Goal: Transaction & Acquisition: Purchase product/service

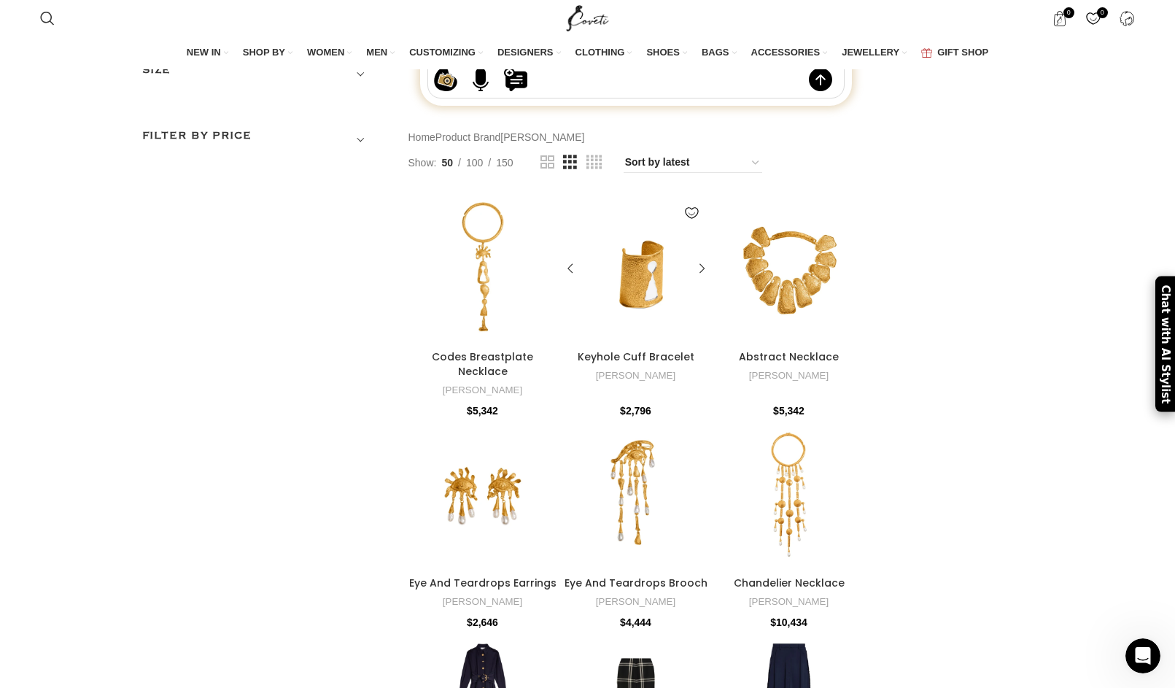
scroll to position [53, 0]
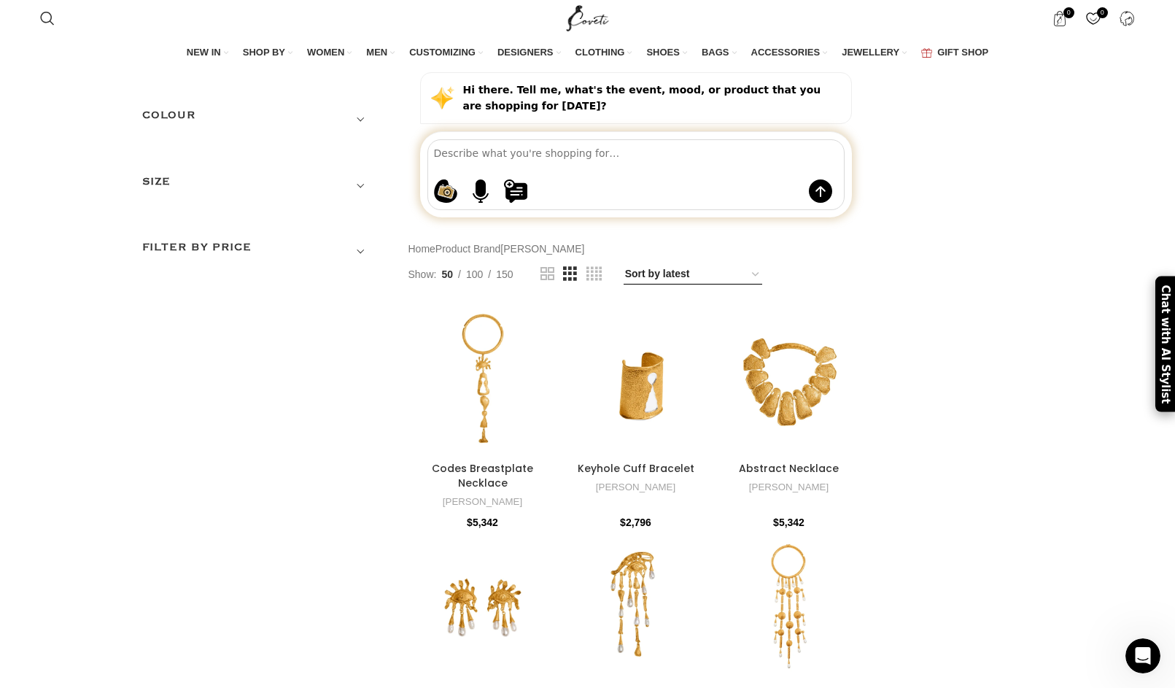
click at [669, 284] on select "Sort by popularity Sort by average rating Sort by latest Sort by price: low to …" at bounding box center [692, 274] width 139 height 20
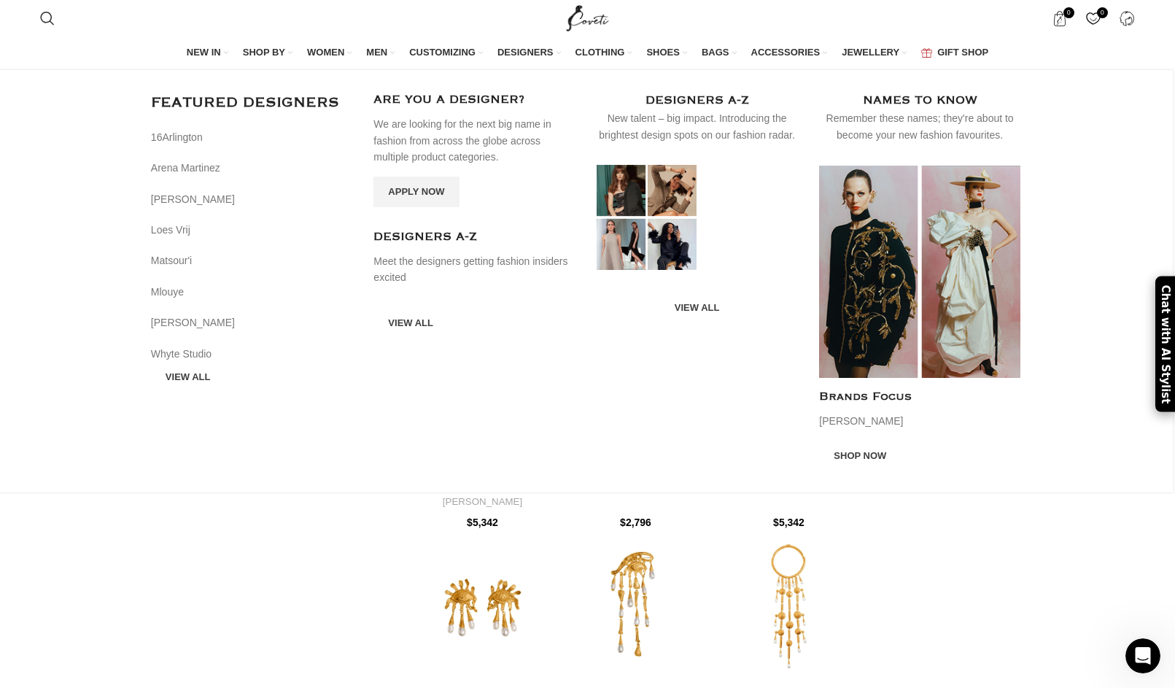
click at [521, 52] on span "DESIGNERS" at bounding box center [525, 52] width 56 height 13
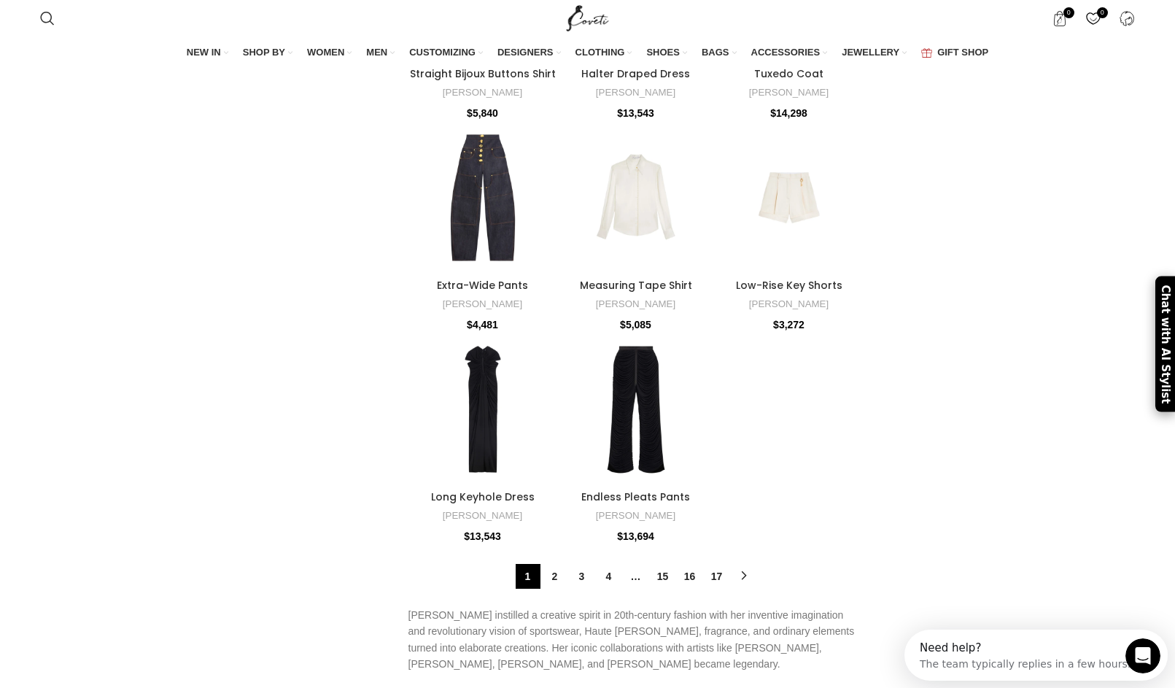
scroll to position [3419, 0]
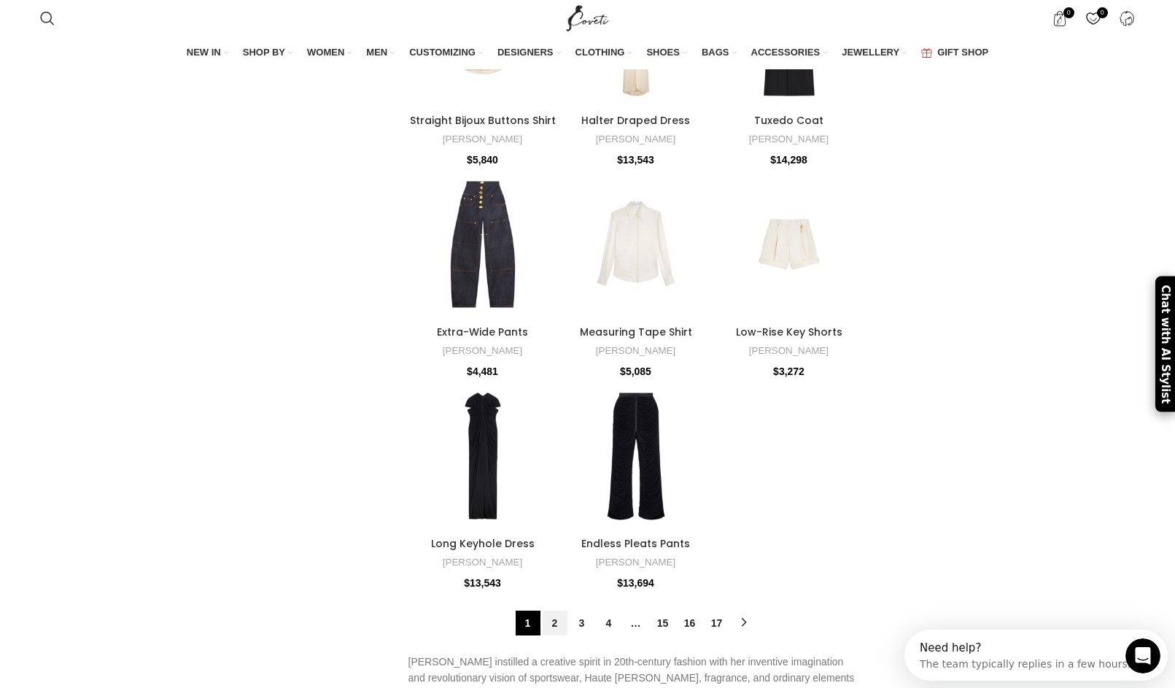
click at [555, 610] on link "2" at bounding box center [554, 622] width 25 height 25
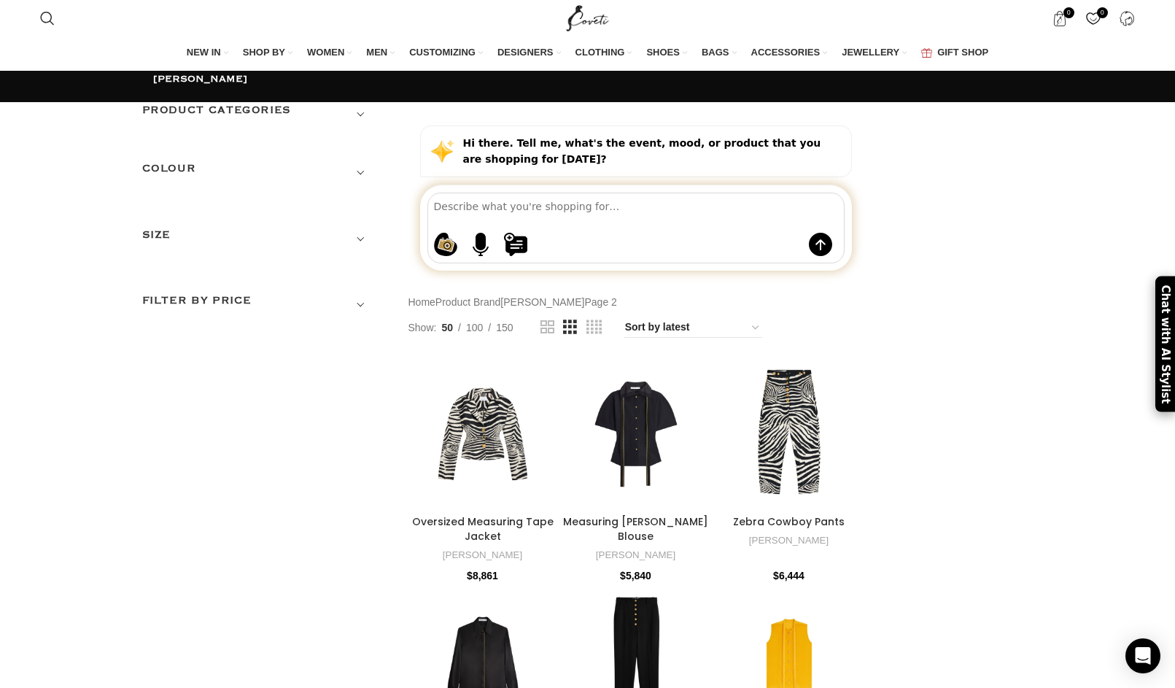
click at [245, 122] on h3 "Product categories" at bounding box center [258, 114] width 233 height 25
click at [158, 182] on link "Women" at bounding box center [249, 173] width 215 height 26
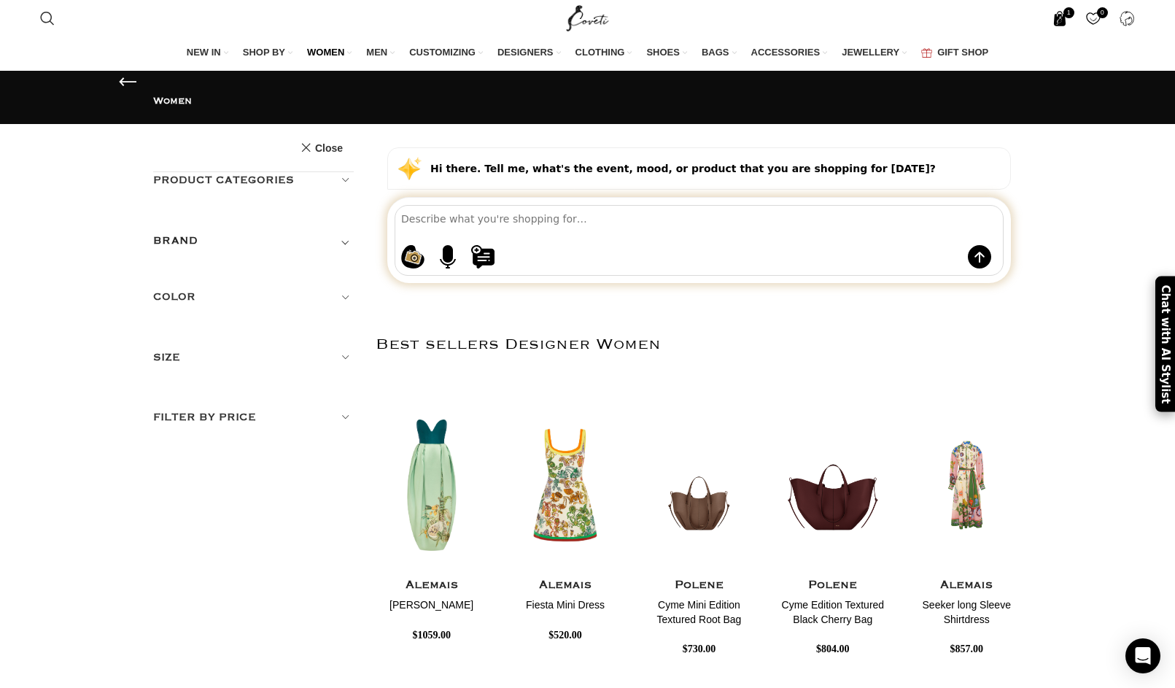
click at [1062, 15] on span "1 item" at bounding box center [1059, 18] width 15 height 15
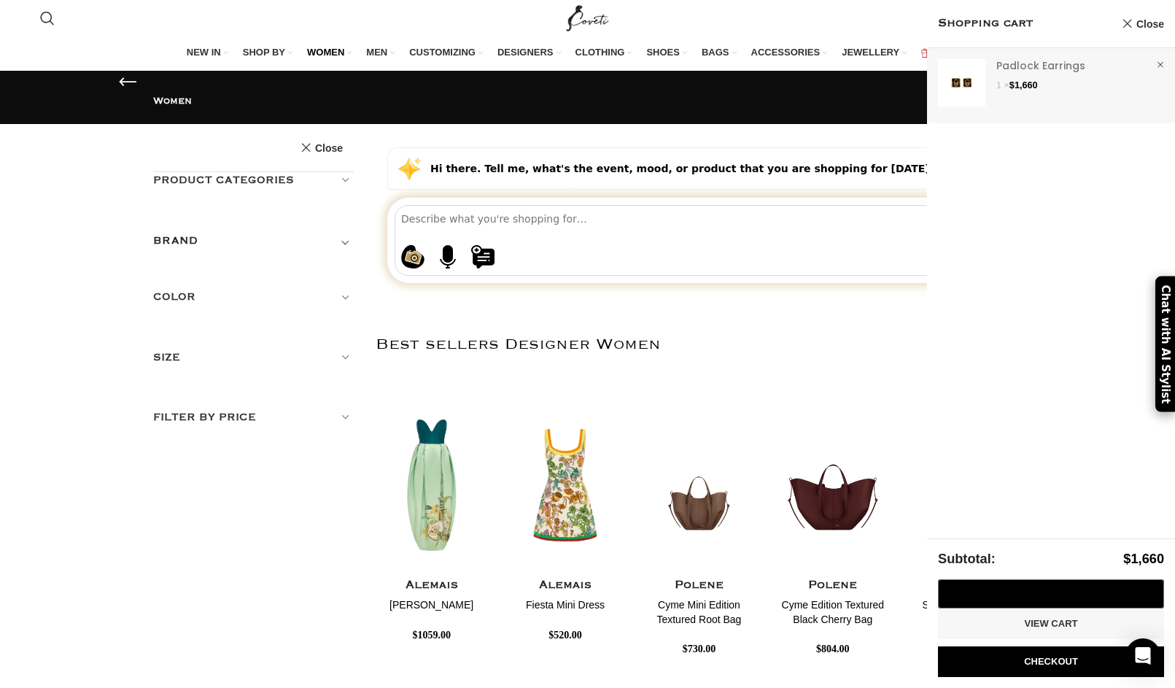
click at [1035, 68] on link "Show" at bounding box center [1051, 82] width 248 height 69
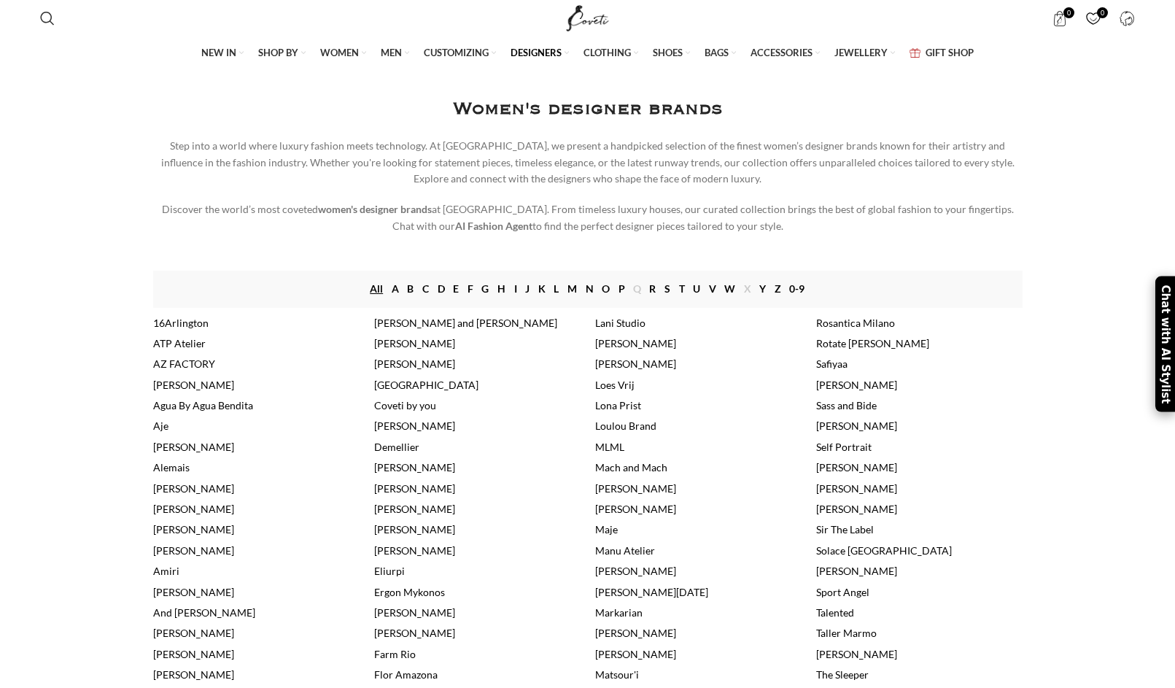
click at [836, 432] on link "[PERSON_NAME]" at bounding box center [856, 425] width 81 height 12
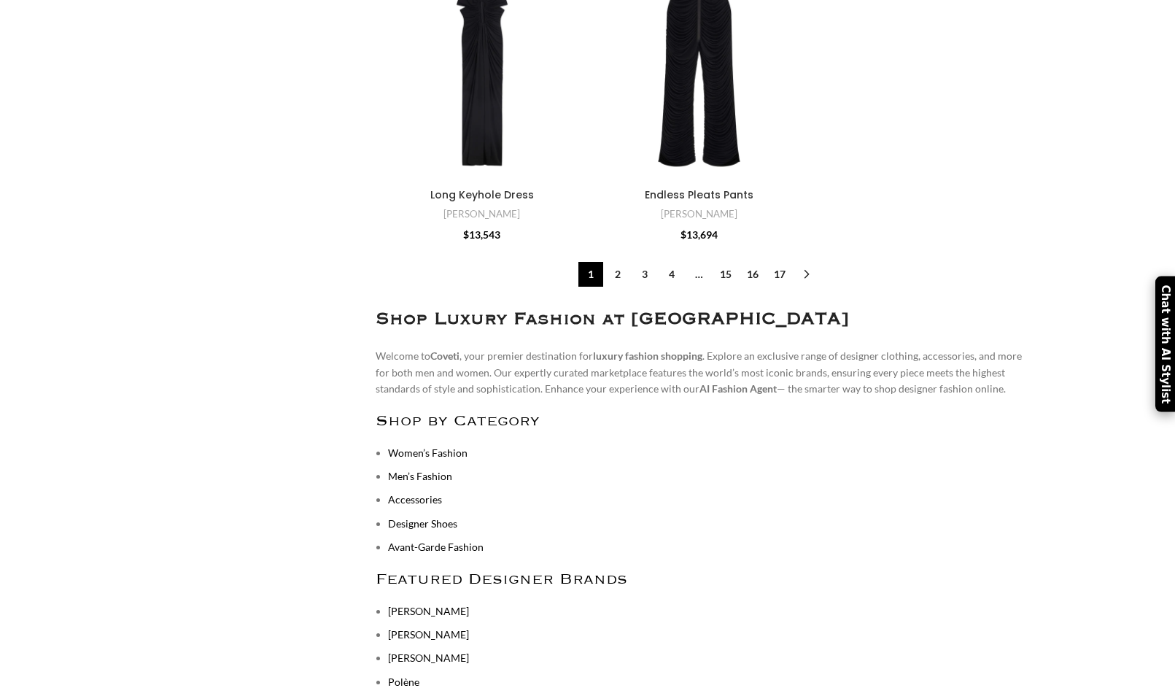
scroll to position [5182, 0]
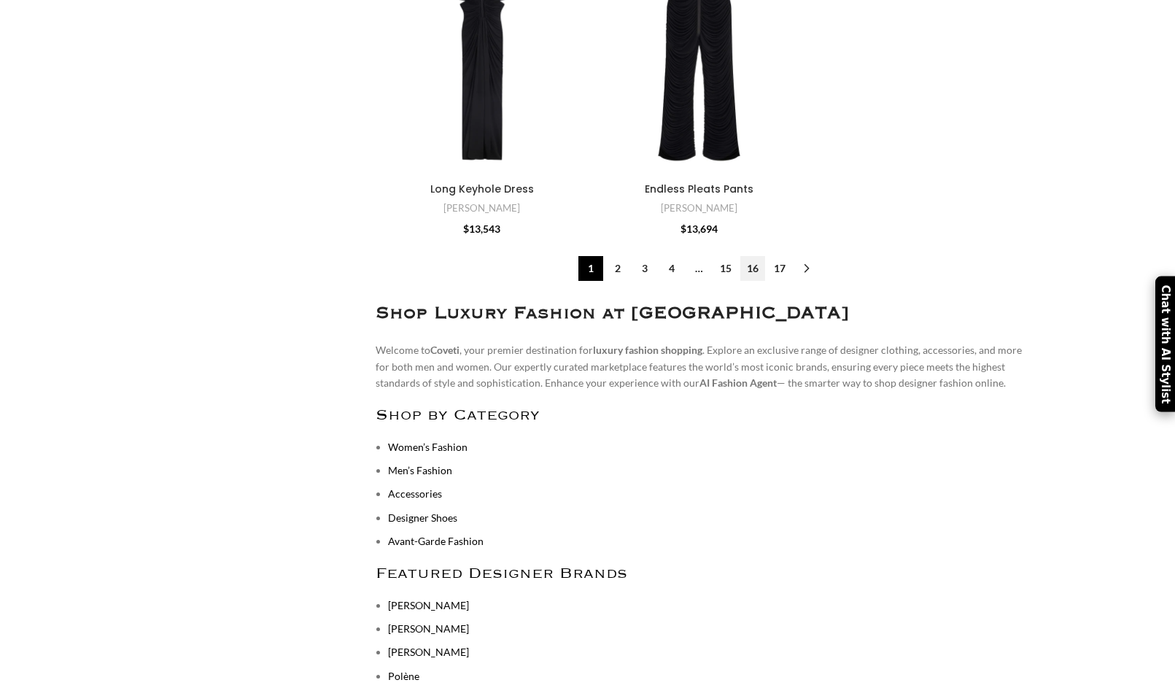
click at [758, 280] on link "16" at bounding box center [752, 268] width 25 height 25
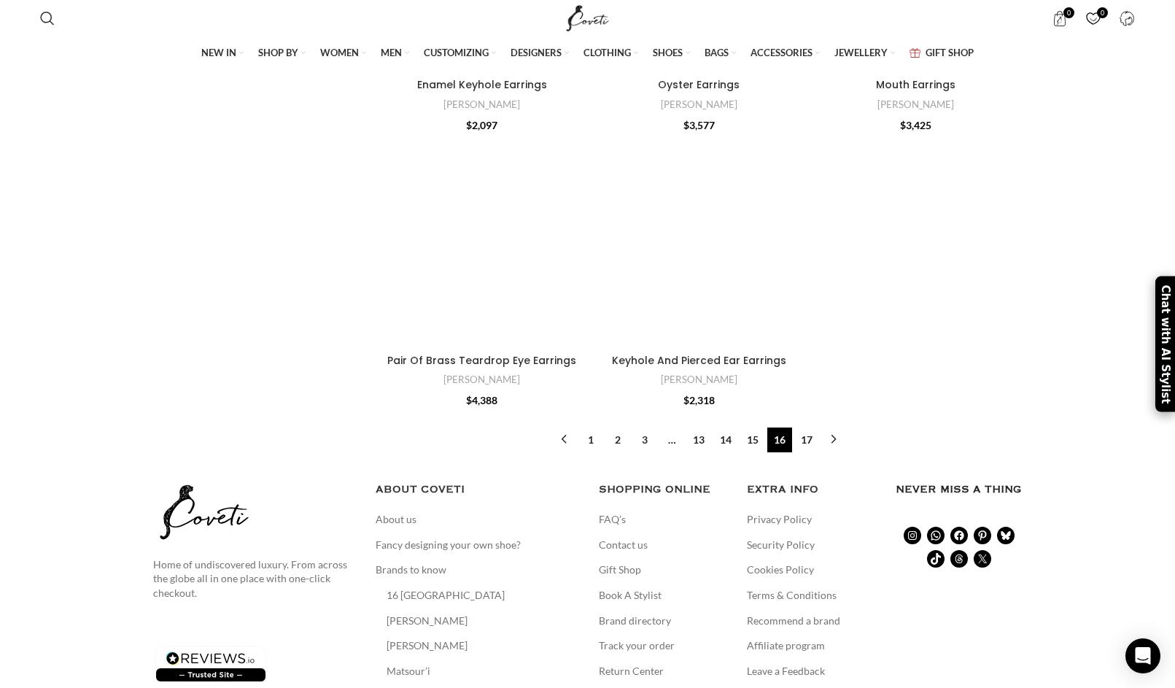
scroll to position [4449, 0]
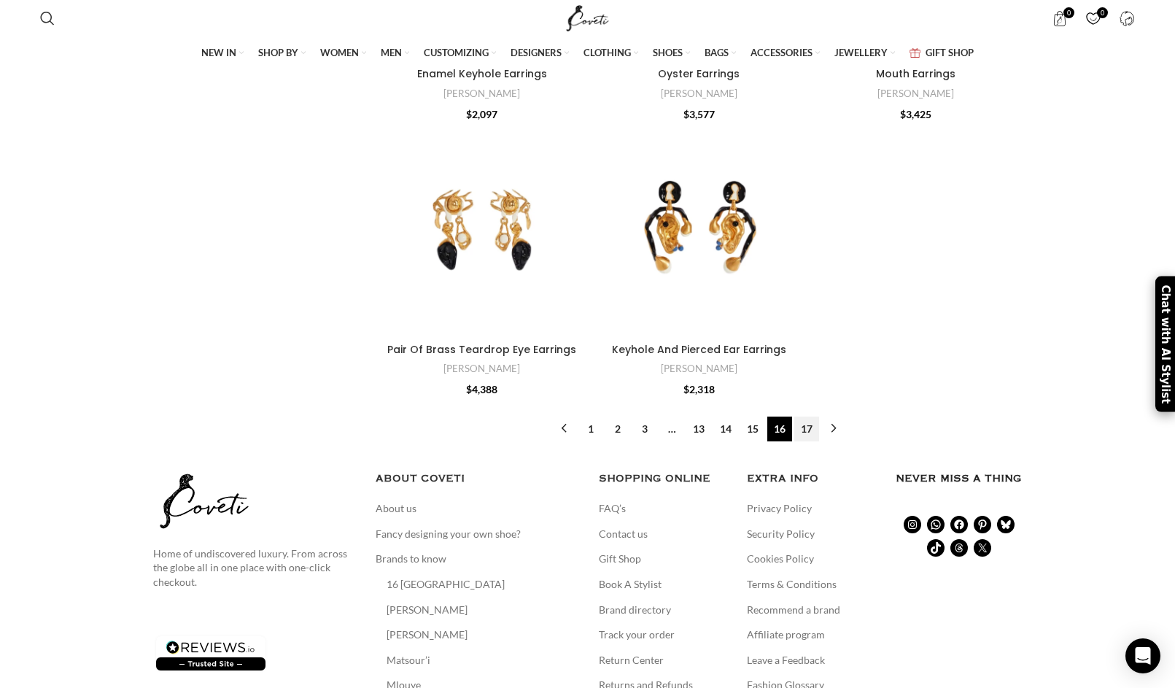
click at [808, 441] on link "17" at bounding box center [806, 428] width 25 height 25
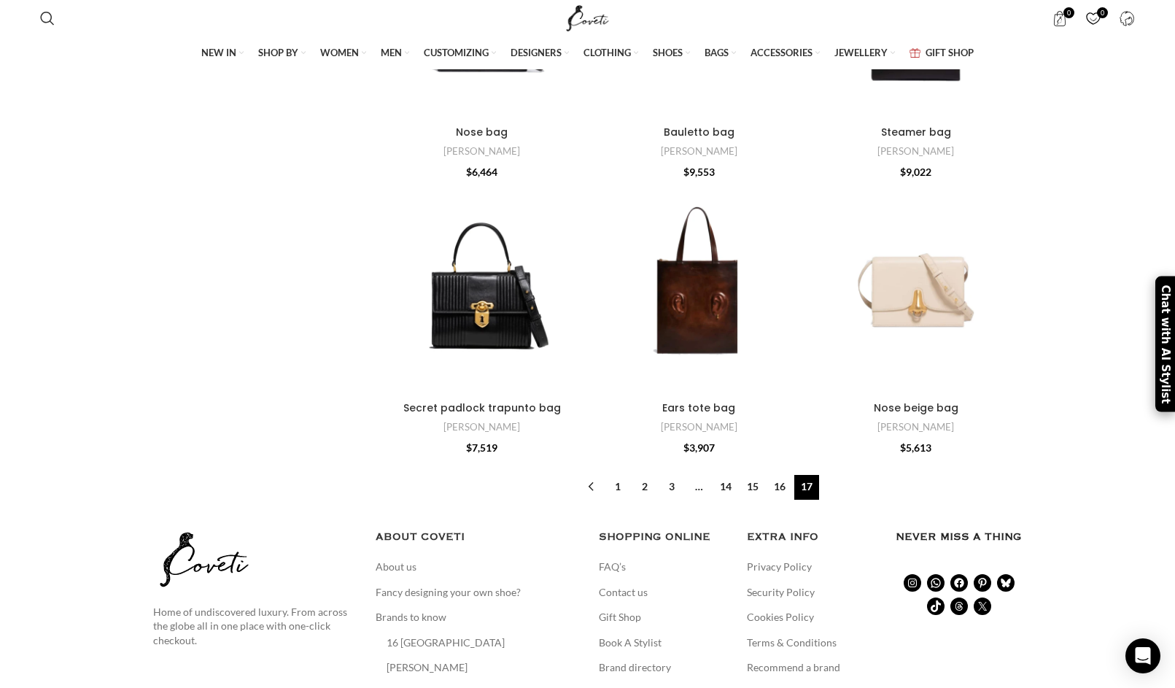
scroll to position [3382, 0]
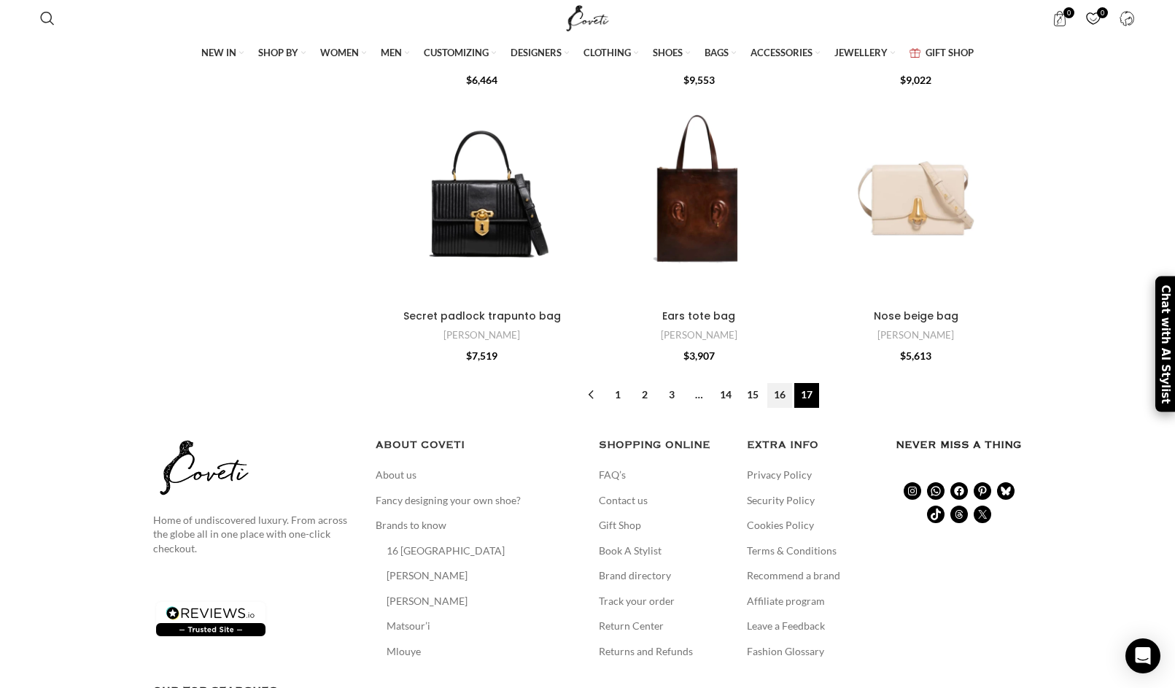
click at [776, 402] on link "16" at bounding box center [779, 395] width 25 height 25
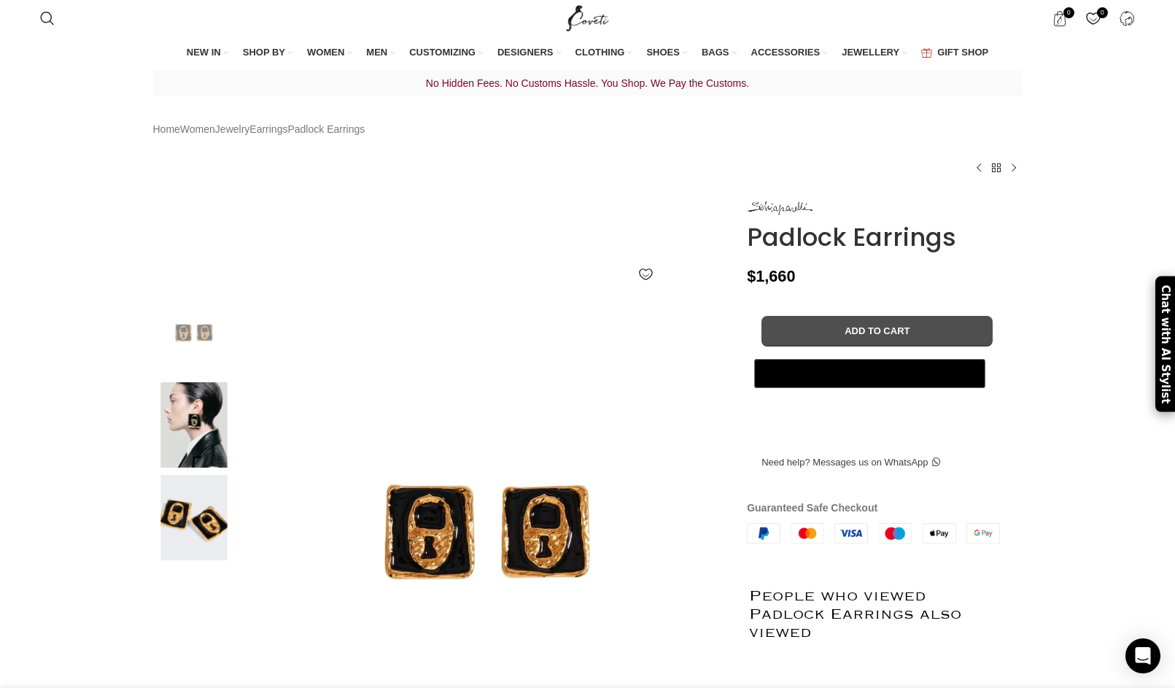
scroll to position [225, 0]
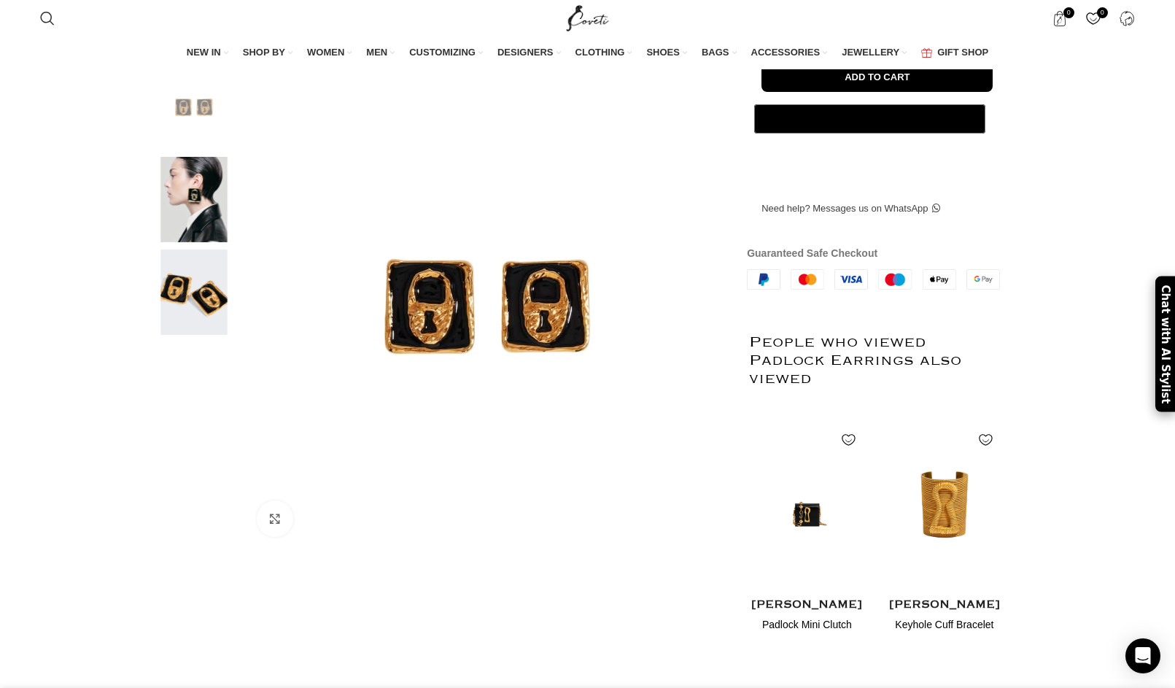
click at [190, 238] on img at bounding box center [193, 199] width 89 height 85
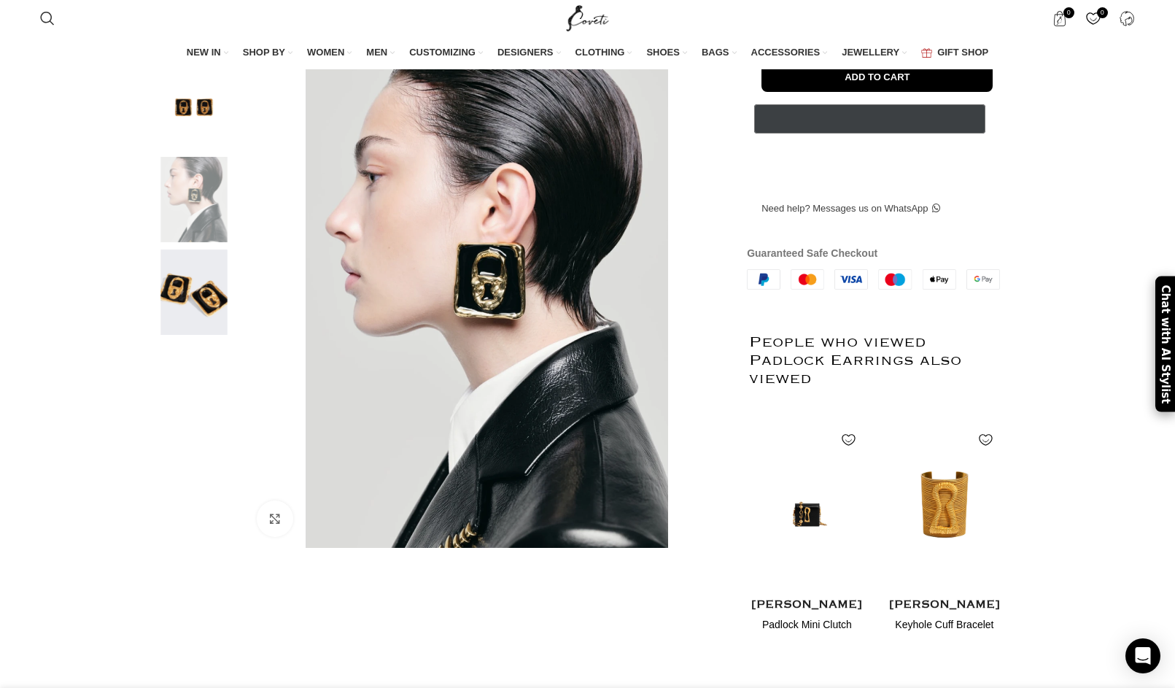
scroll to position [0, 460]
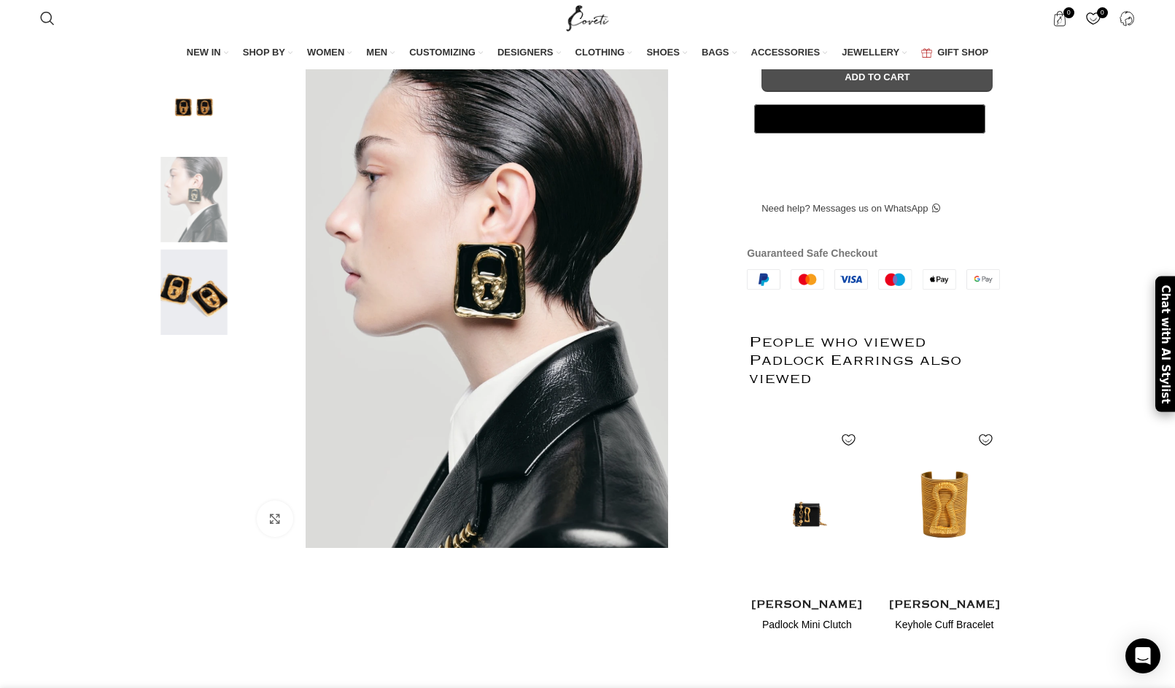
click at [919, 92] on button "Add to cart" at bounding box center [876, 76] width 231 height 31
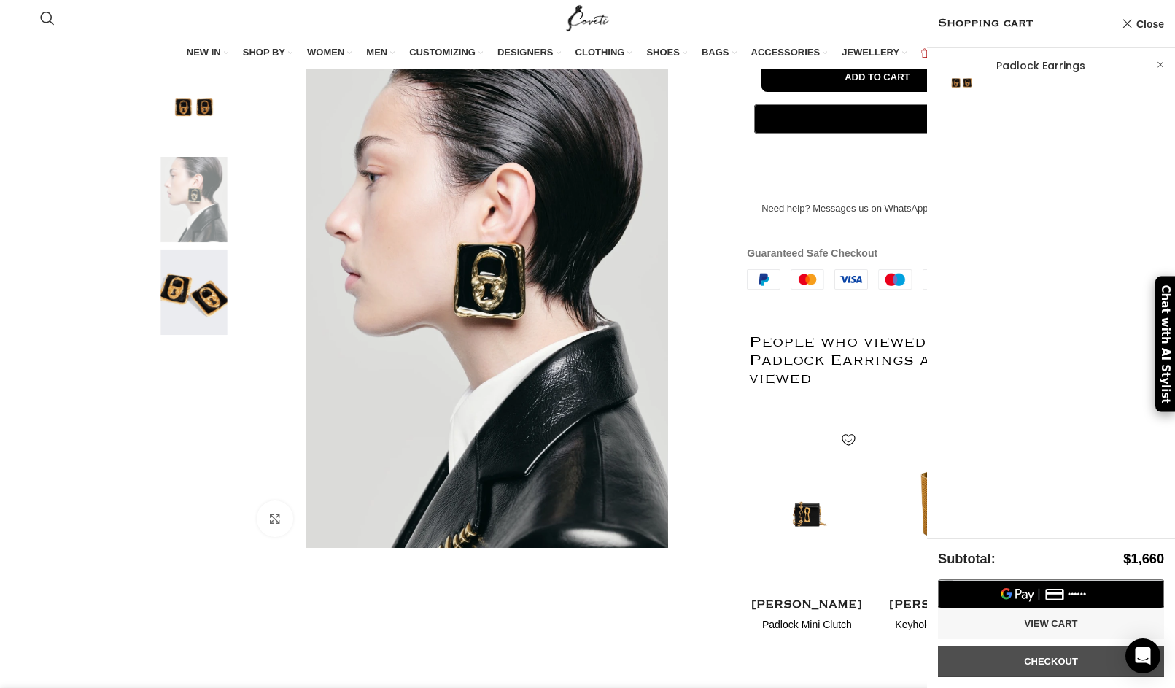
click at [1061, 661] on link "Checkout" at bounding box center [1051, 661] width 226 height 31
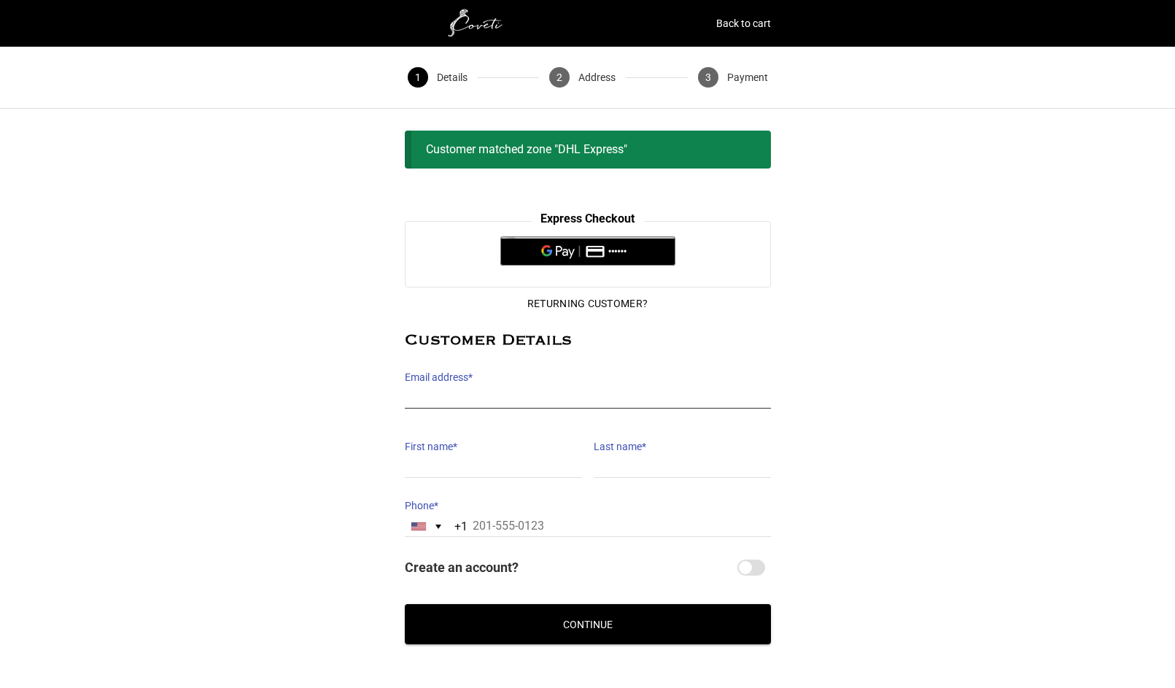
click at [498, 408] on input "Email address *" at bounding box center [588, 397] width 366 height 21
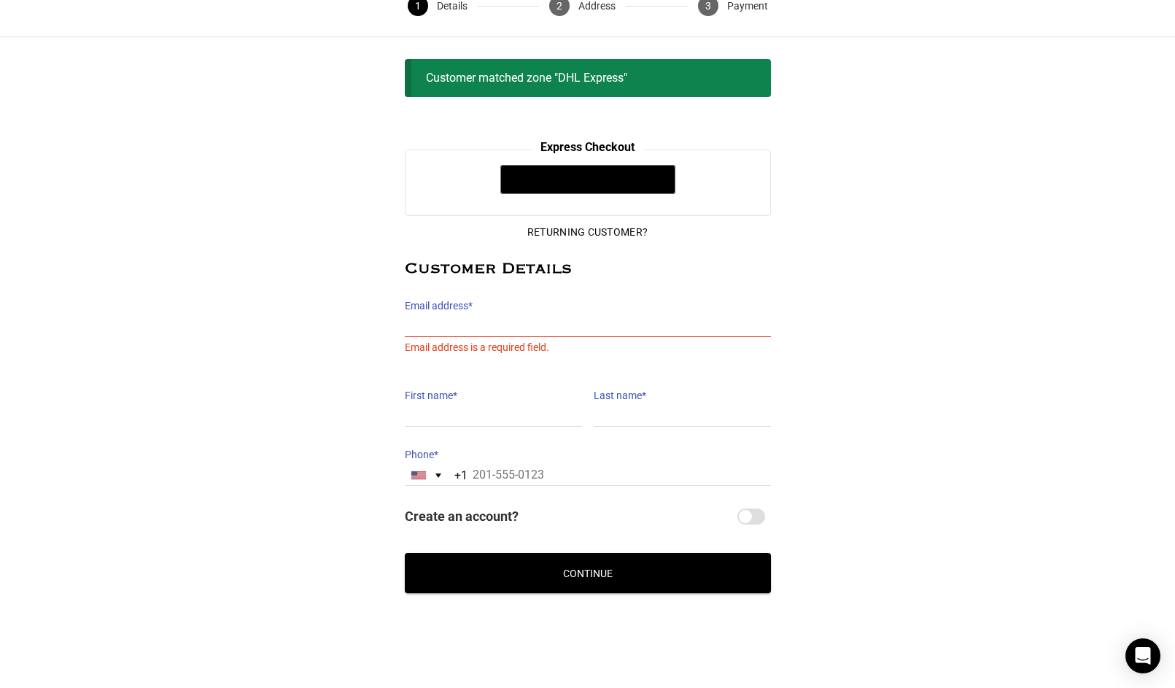
click at [545, 314] on label "Email address *" at bounding box center [588, 305] width 366 height 20
click at [545, 316] on input "Email address *" at bounding box center [588, 326] width 366 height 21
click at [518, 340] on span "Email address is a required field." at bounding box center [477, 347] width 144 height 20
click at [497, 322] on input "Email address *" at bounding box center [588, 326] width 366 height 21
type input "ranma2012@u.northwestern.edu"
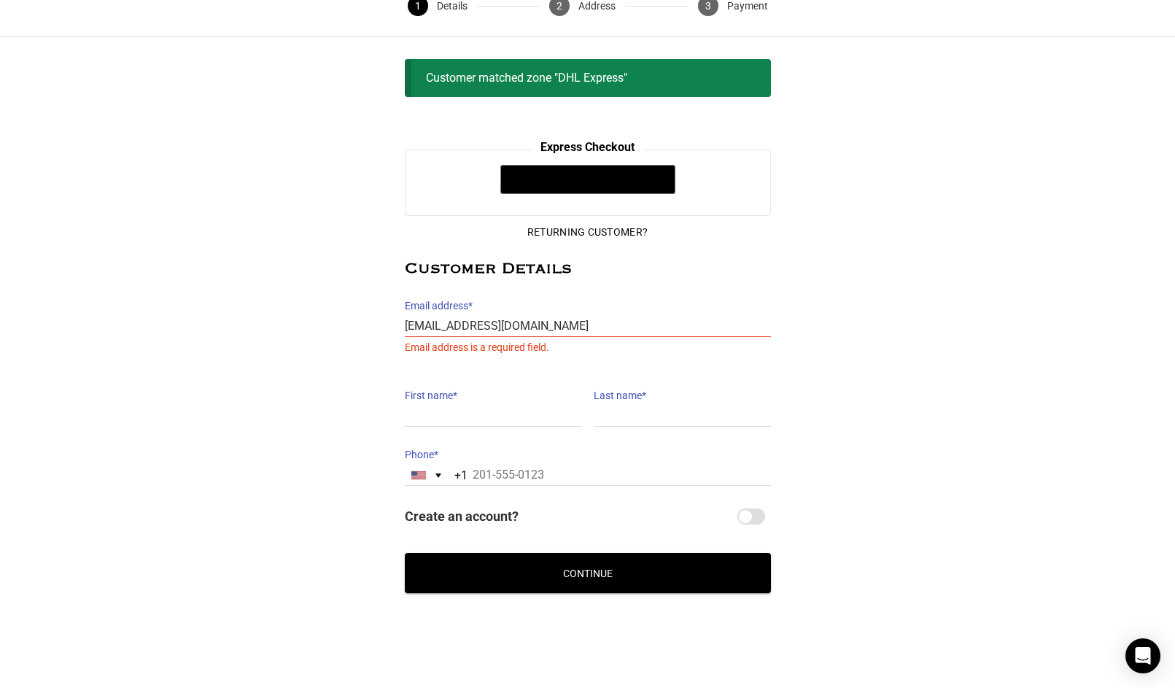
type input "Ran"
type input "Ma"
type input "14155280471"
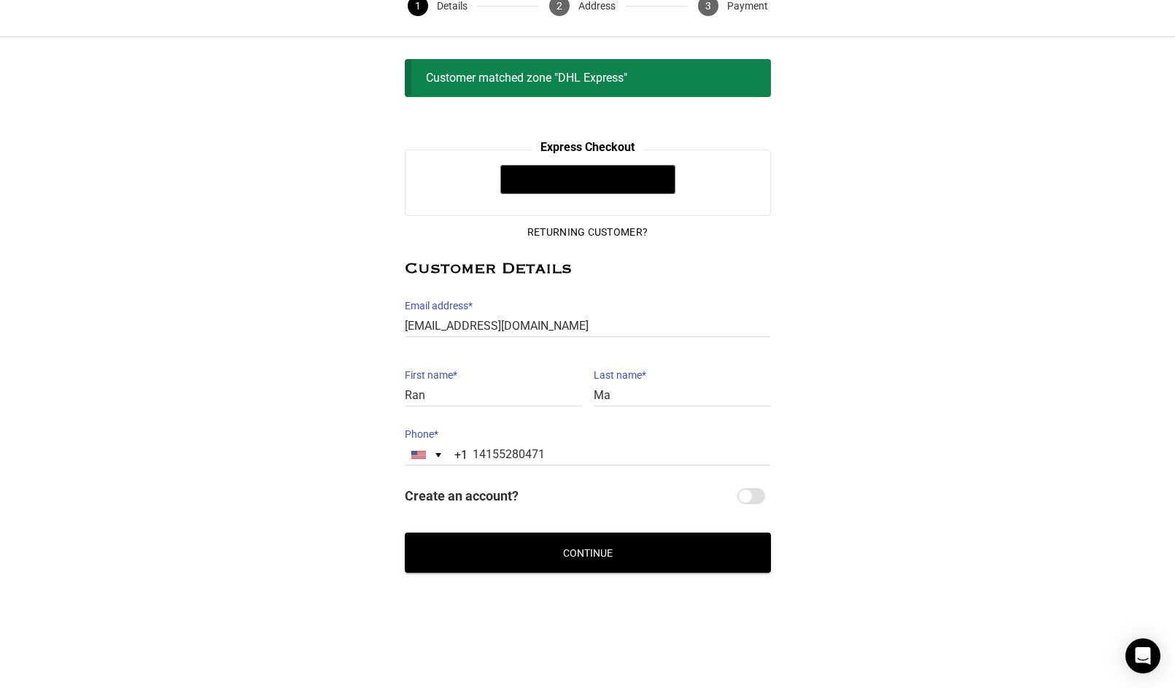
click at [763, 498] on input "Create an account?" at bounding box center [751, 496] width 28 height 16
checkbox input "true"
click at [715, 568] on button "Continue" at bounding box center [588, 552] width 366 height 40
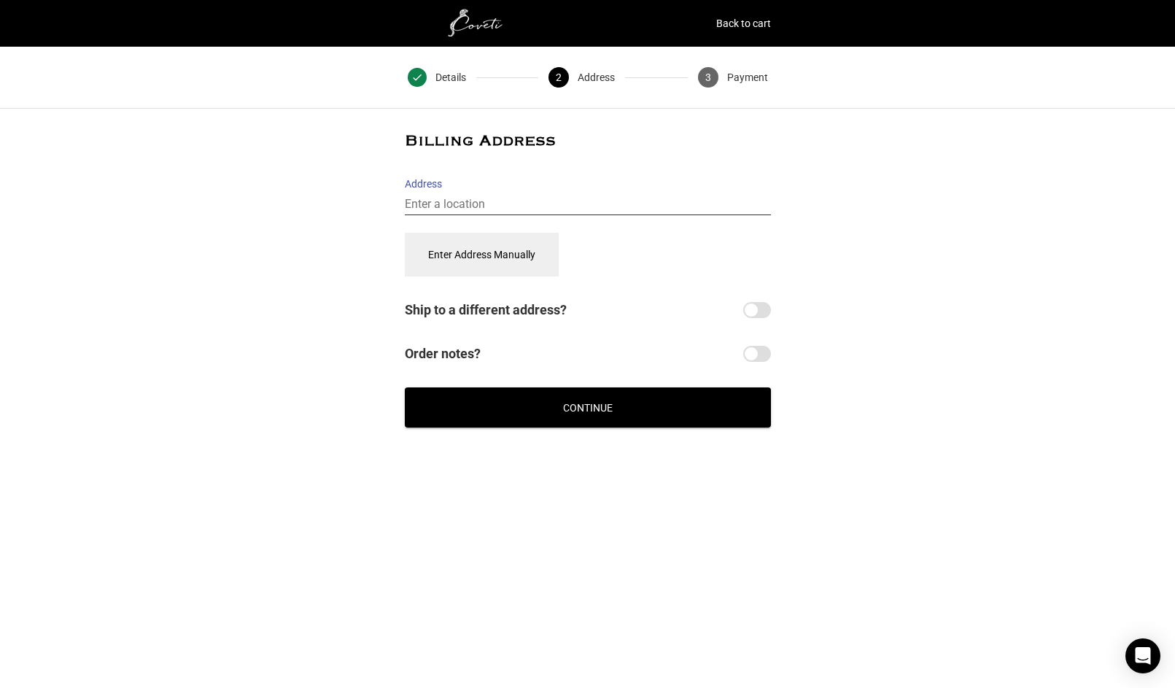
click at [540, 200] on input "Address" at bounding box center [588, 204] width 366 height 21
click at [542, 211] on input "Address" at bounding box center [588, 204] width 366 height 21
paste input "521 Pinnacle Heights, Las Vegas, NV"
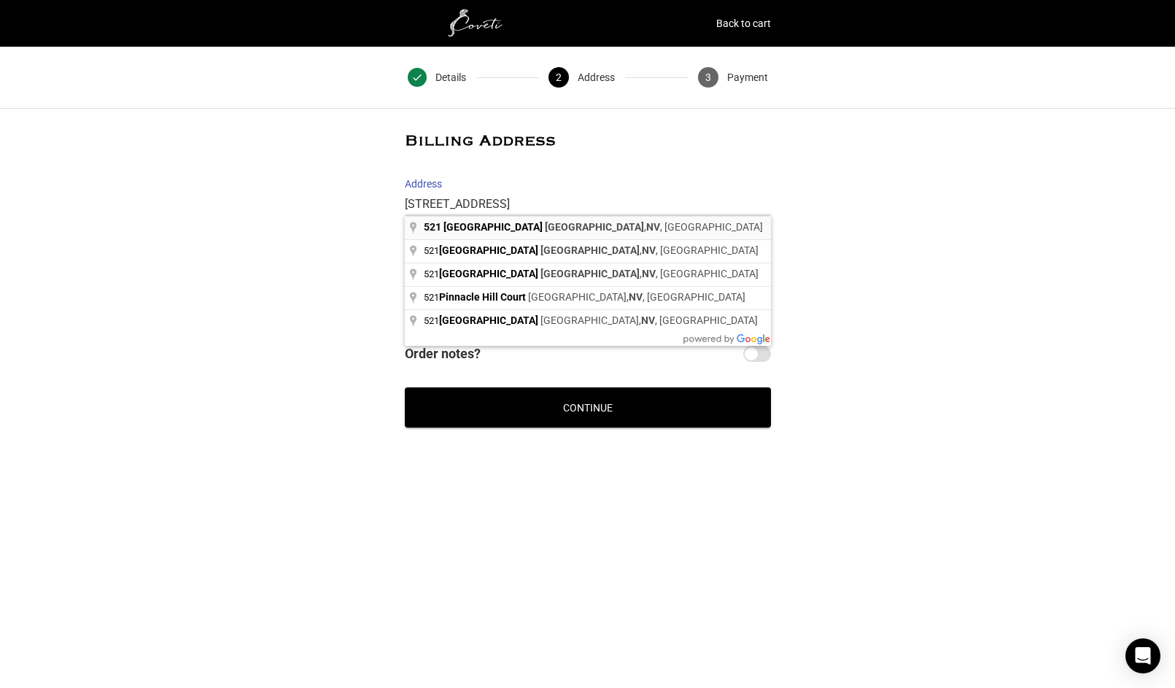
type input "521 Pinnacle Heights, Las Vegas, NV, USA"
select select "US"
type input "521 Pinnacle Heights"
type input "521 Pinnacle Heights, Las Vegas"
type input "Las Vegas"
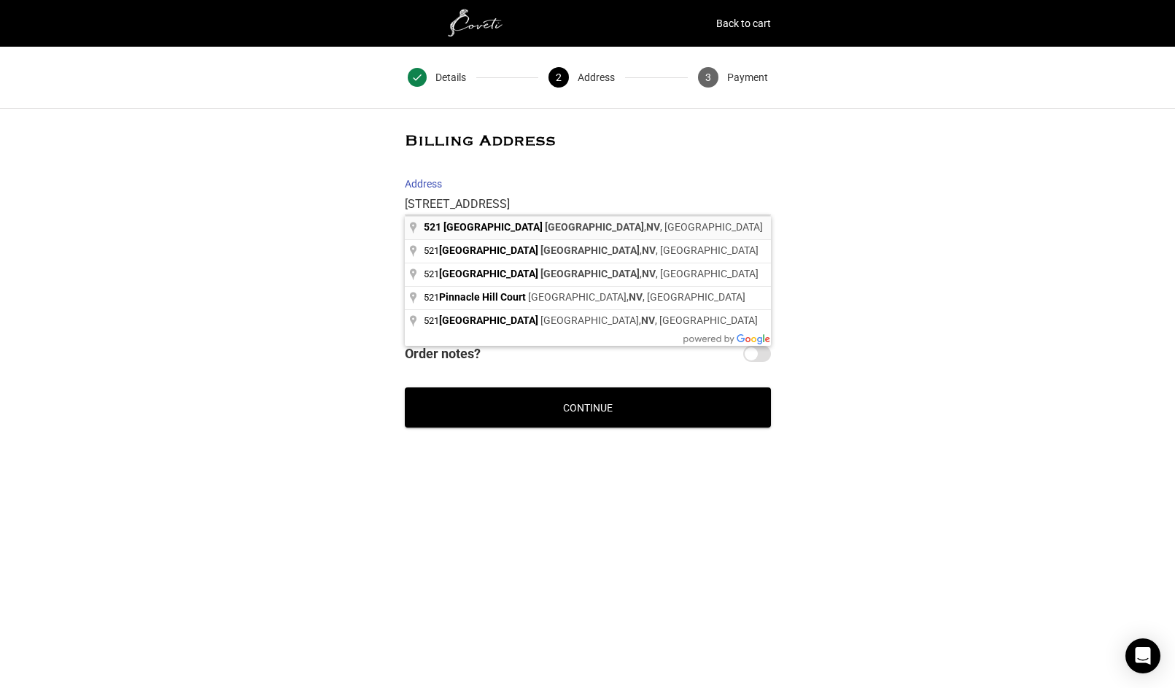
type input "89144"
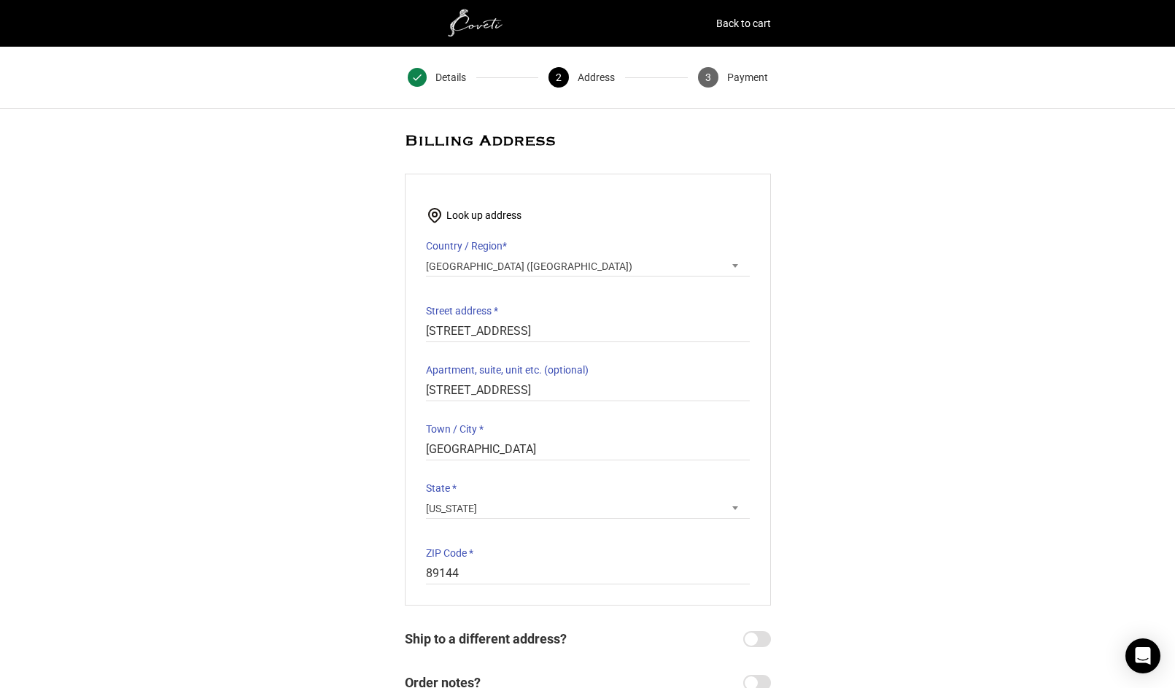
select select "NV"
click at [534, 265] on span "United States (US)" at bounding box center [588, 266] width 324 height 20
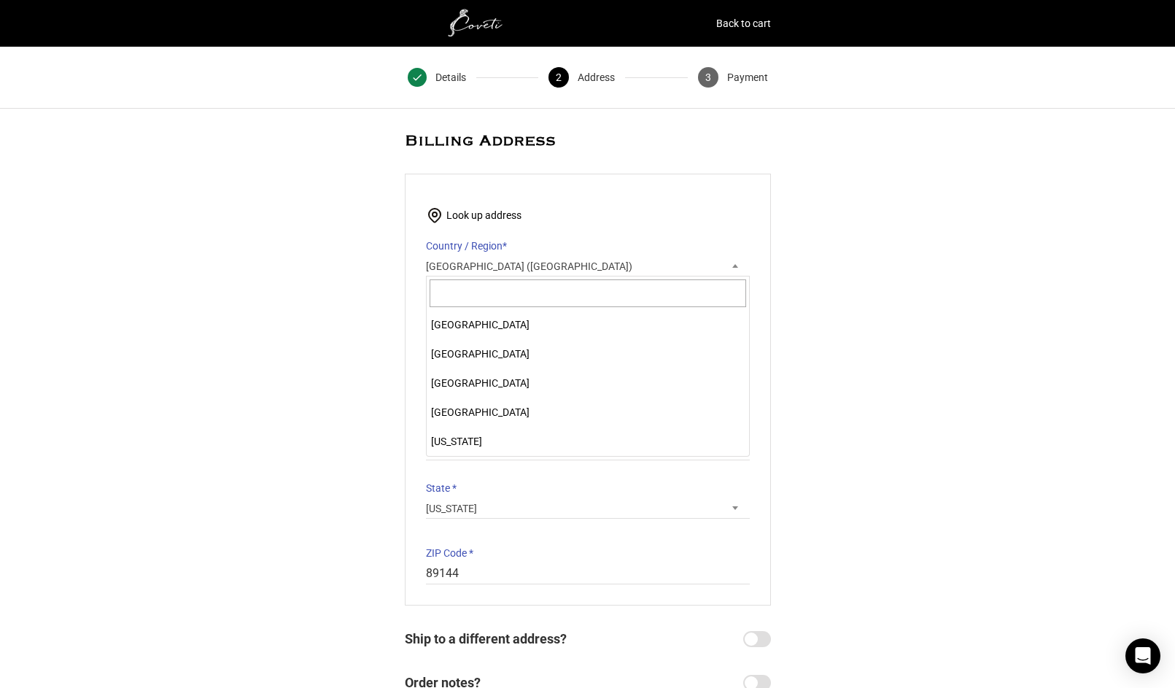
scroll to position [6766, 0]
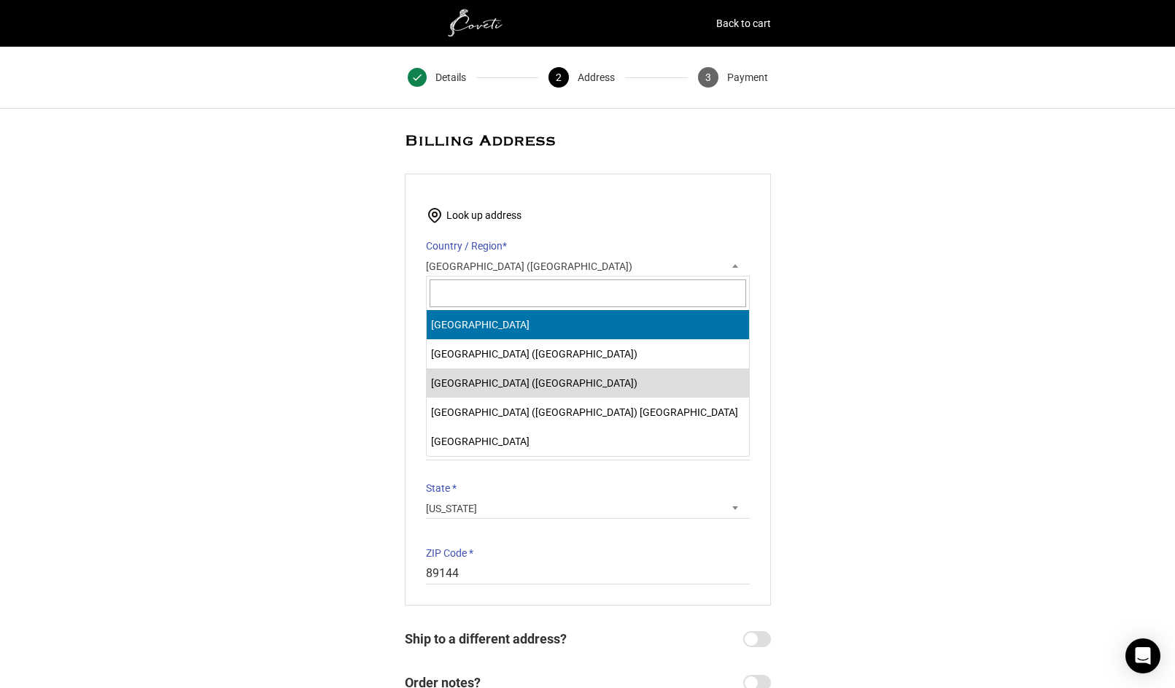
click at [247, 169] on div "@import url(//fonts.googleapis.com/css?family=Google+Sans_old:500) •••••• Expre…" at bounding box center [587, 444] width 1175 height 624
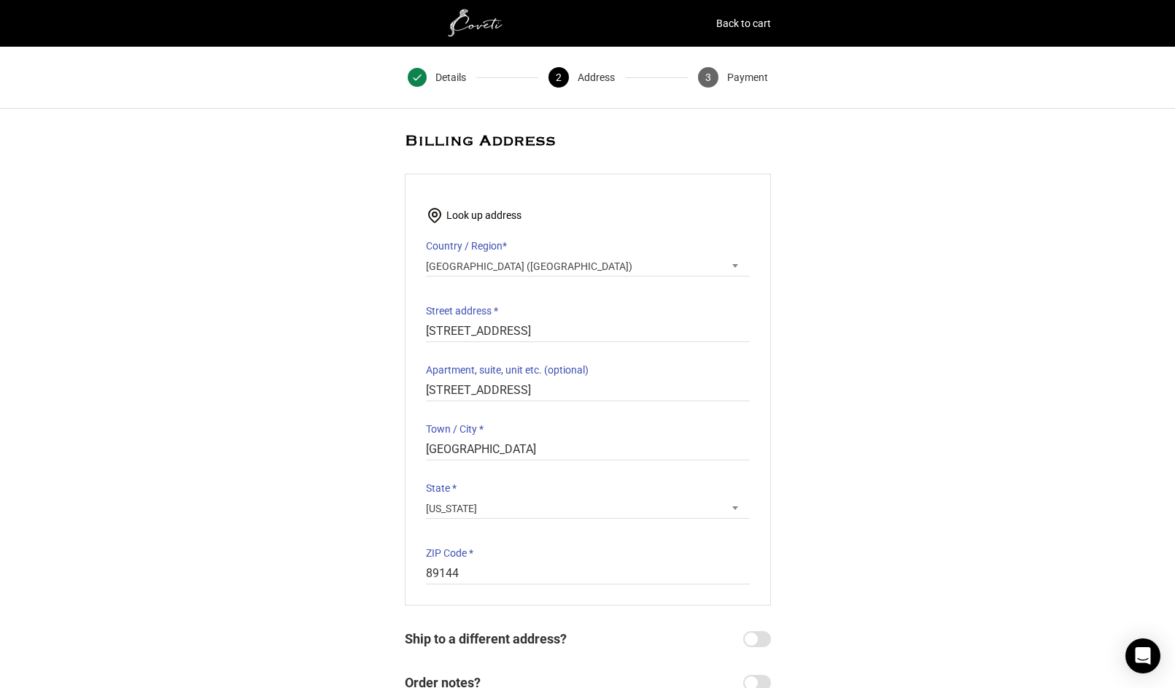
scroll to position [12, 0]
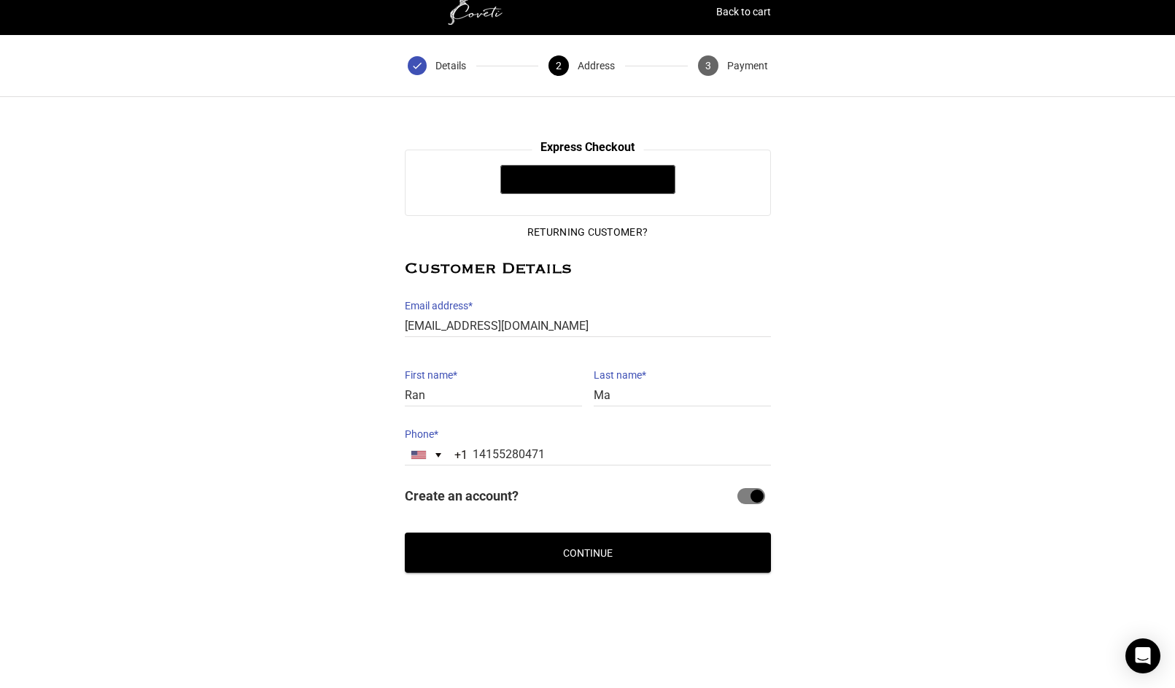
click at [641, 545] on button "Continue" at bounding box center [588, 552] width 366 height 40
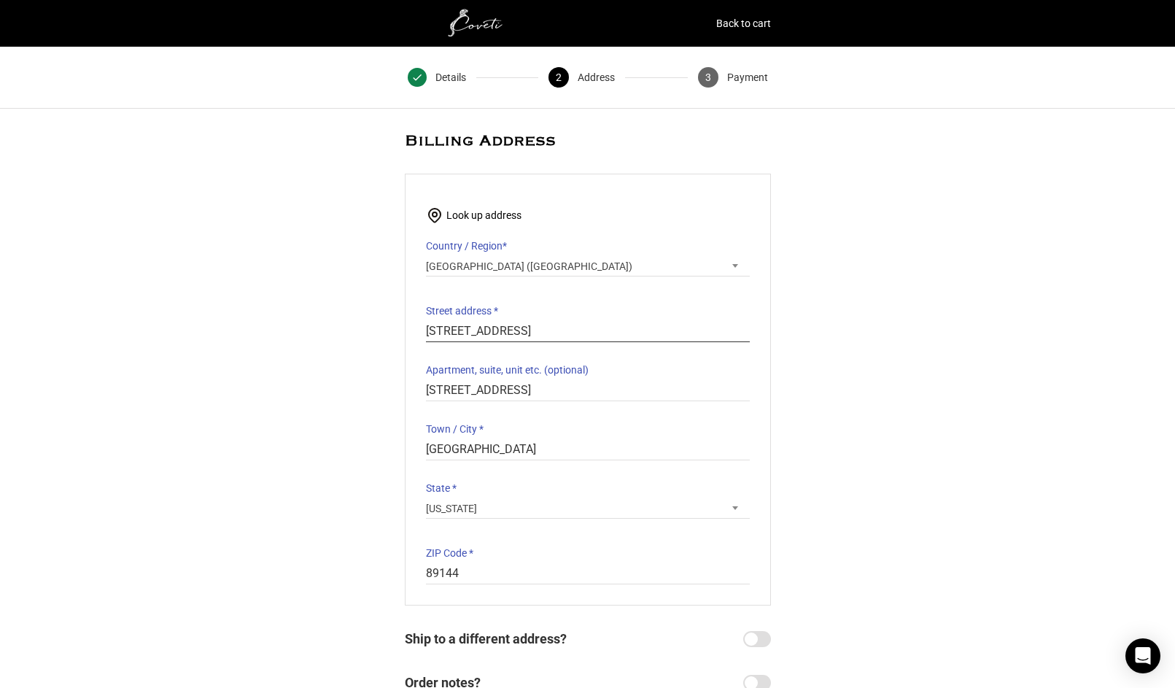
drag, startPoint x: 556, startPoint y: 331, endPoint x: 410, endPoint y: 326, distance: 145.9
click at [410, 326] on div "Look up address Country / Region * Select a country / region… Afghanistan Åland…" at bounding box center [588, 390] width 366 height 432
type input "1256 Folsom St"
type input "927"
type input "San Francisco, CA"
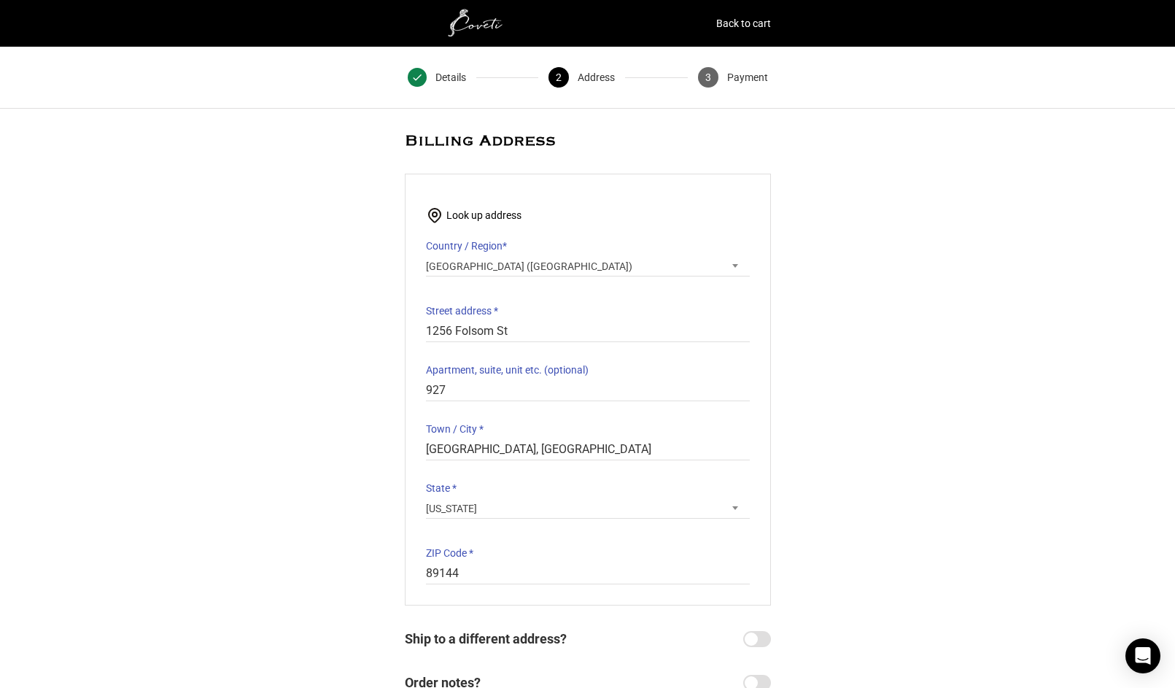
select select "CA"
type input "94103-3817"
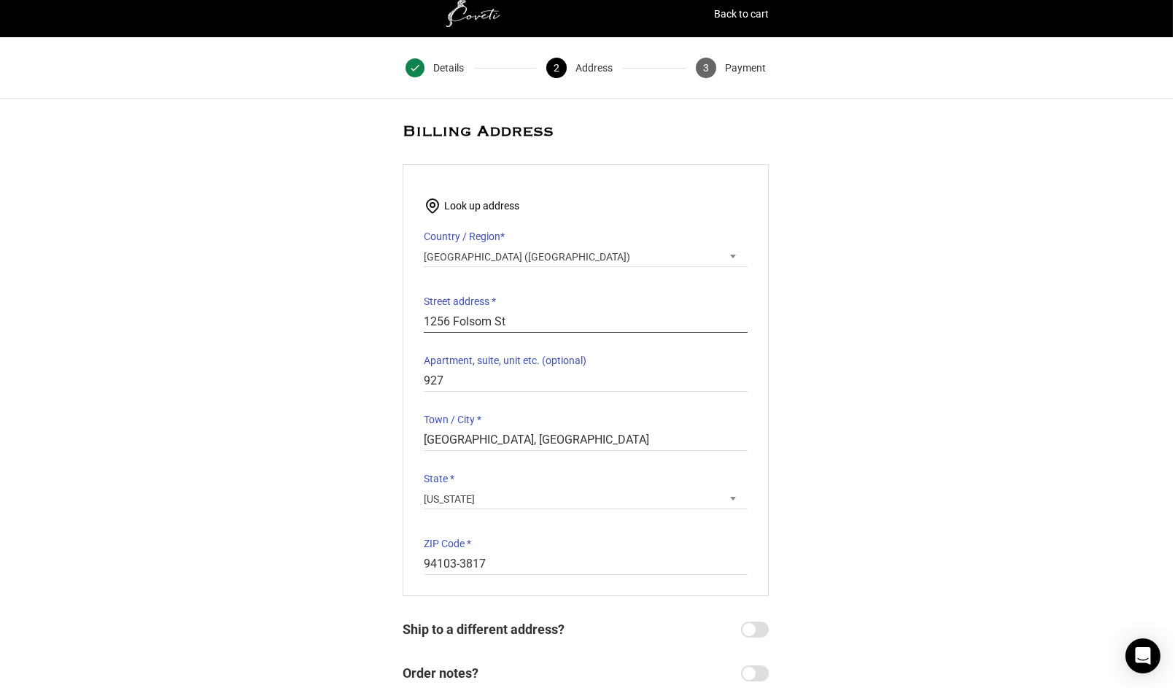
scroll to position [9, 7]
click at [476, 385] on input "927" at bounding box center [581, 380] width 324 height 21
type input "9"
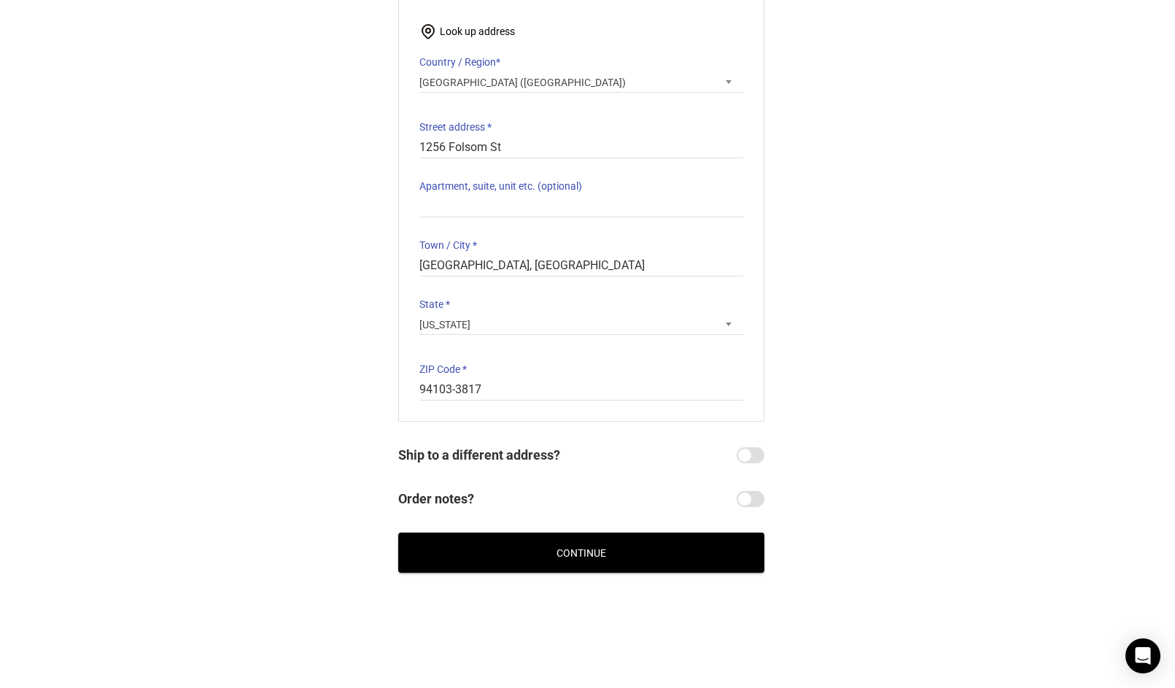
click at [719, 550] on button "Continue" at bounding box center [581, 552] width 366 height 40
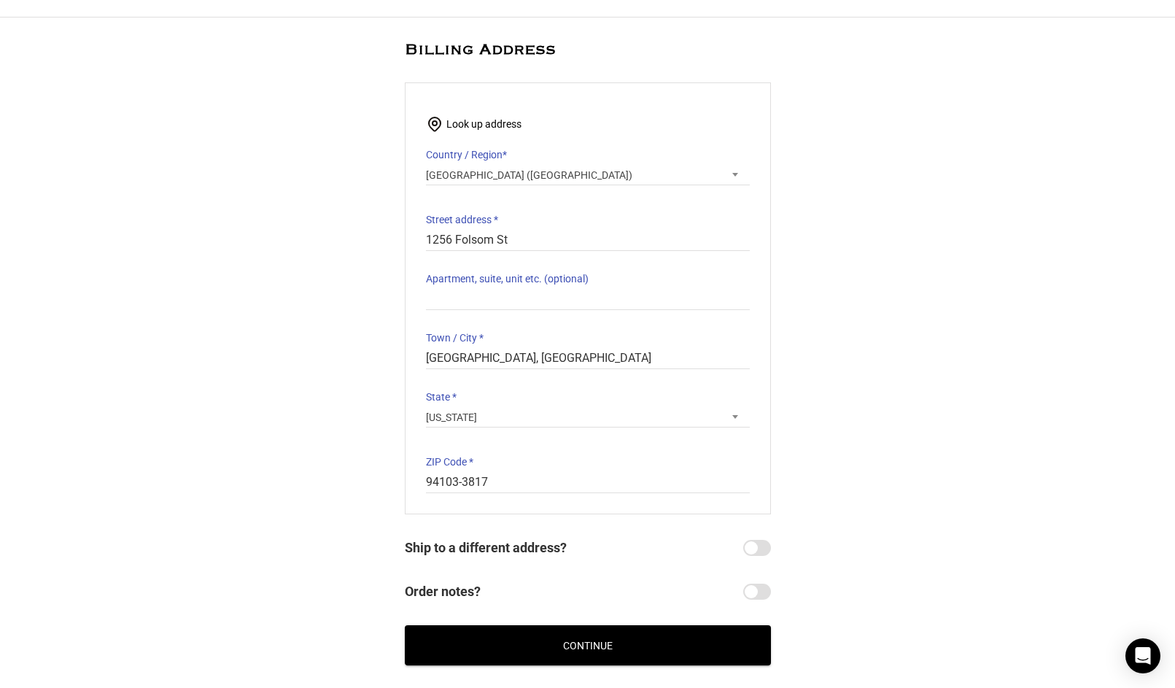
scroll to position [184, 0]
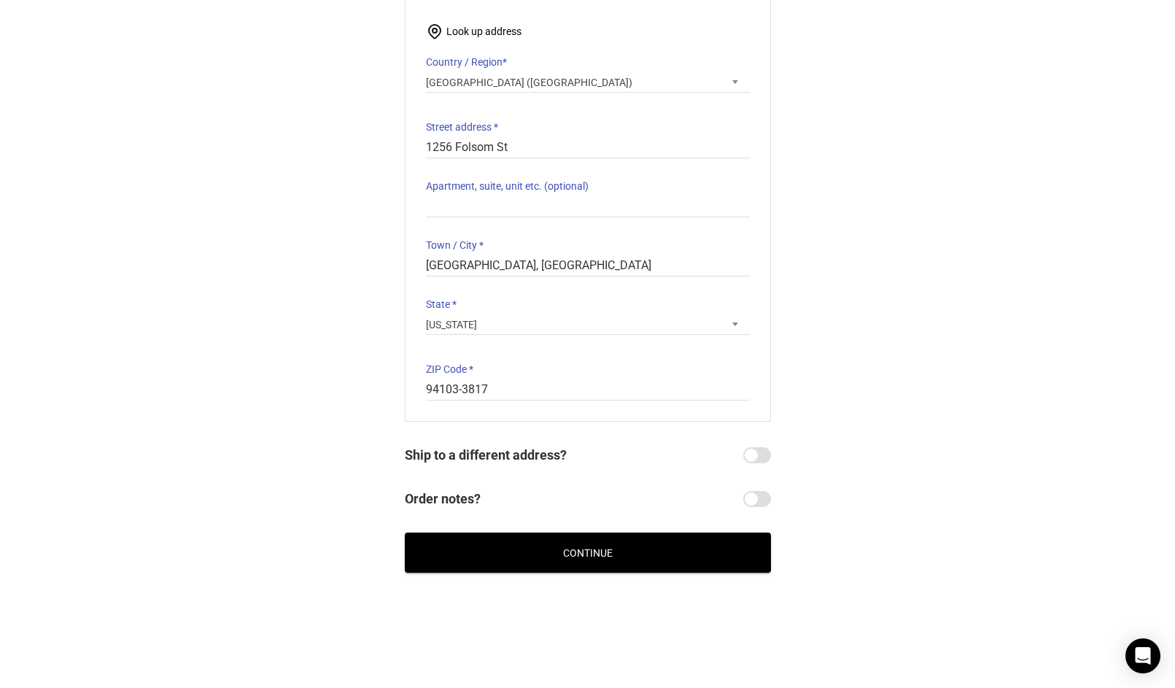
click at [768, 455] on input "Ship to a different address?" at bounding box center [757, 455] width 28 height 16
checkbox input "true"
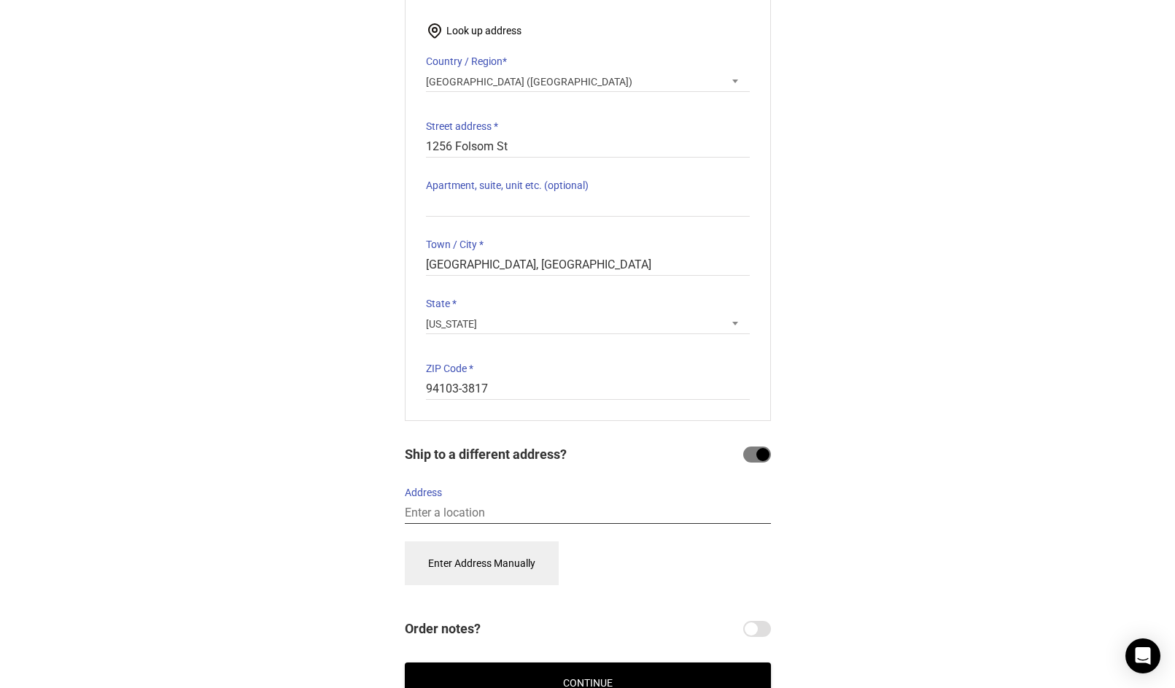
click at [567, 522] on input "Address" at bounding box center [588, 512] width 366 height 21
paste input "521 Pinnacle Heights, Las Vegas, NV"
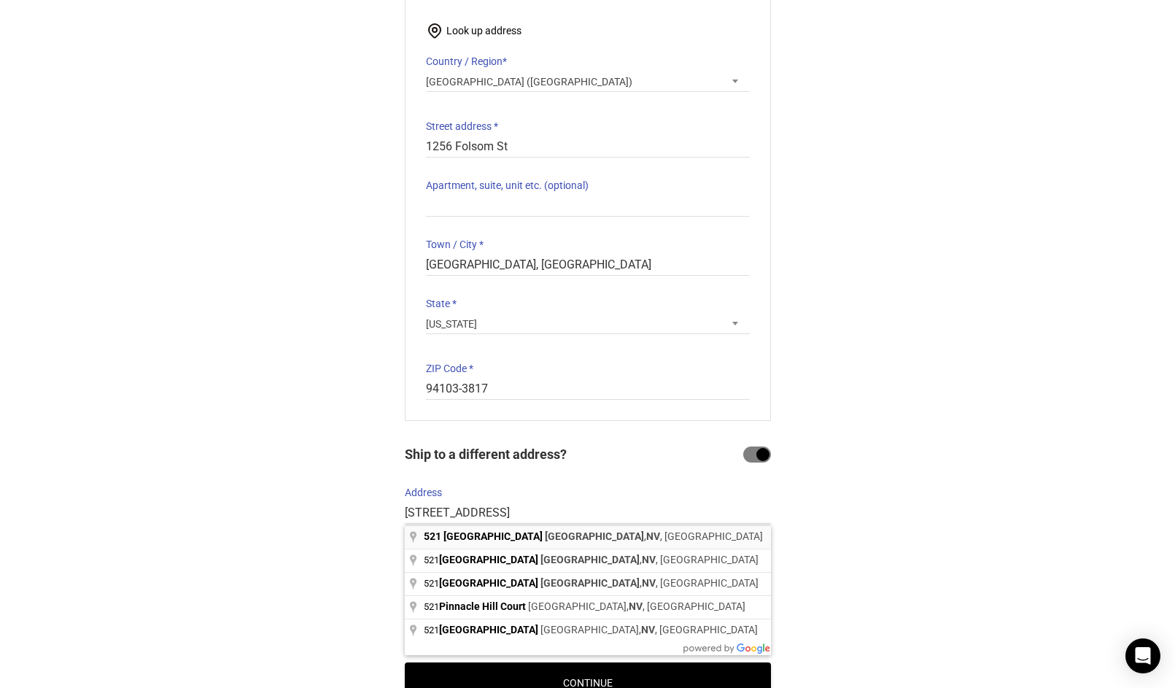
type input "521 Pinnacle Heights, Las Vegas, NV, USA"
select select "US"
type input "521 Pinnacle Heights"
type input "521 Pinnacle Heights, Las Vegas"
type input "Las Vegas"
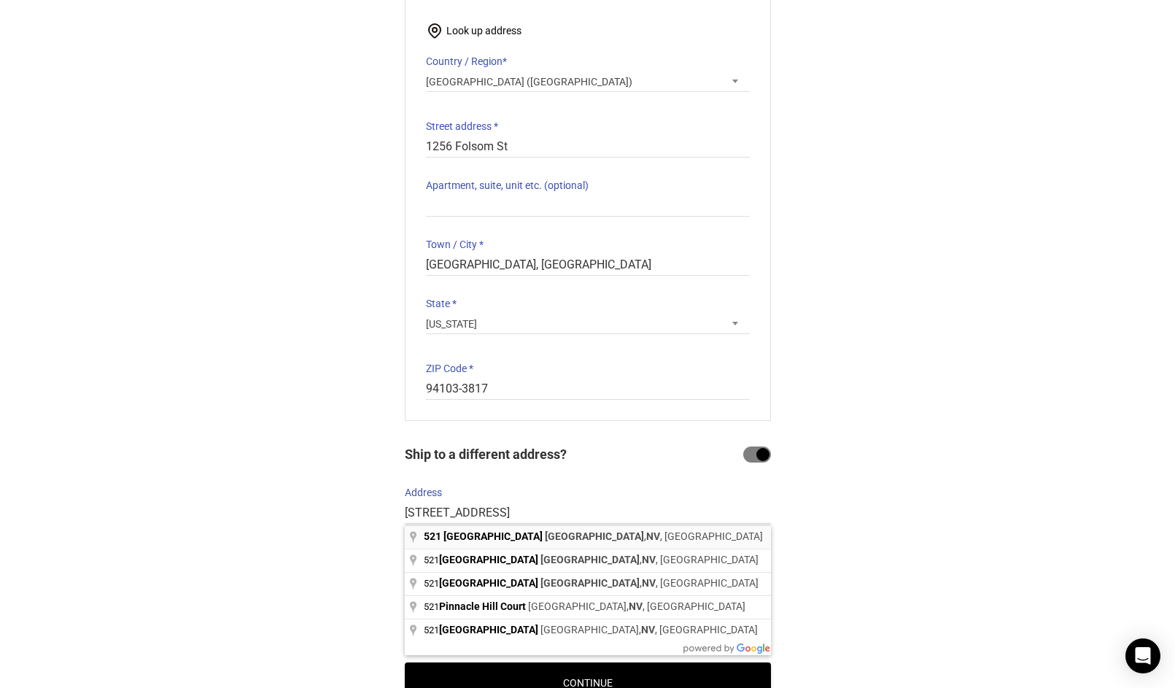
type input "89144"
select select "CA"
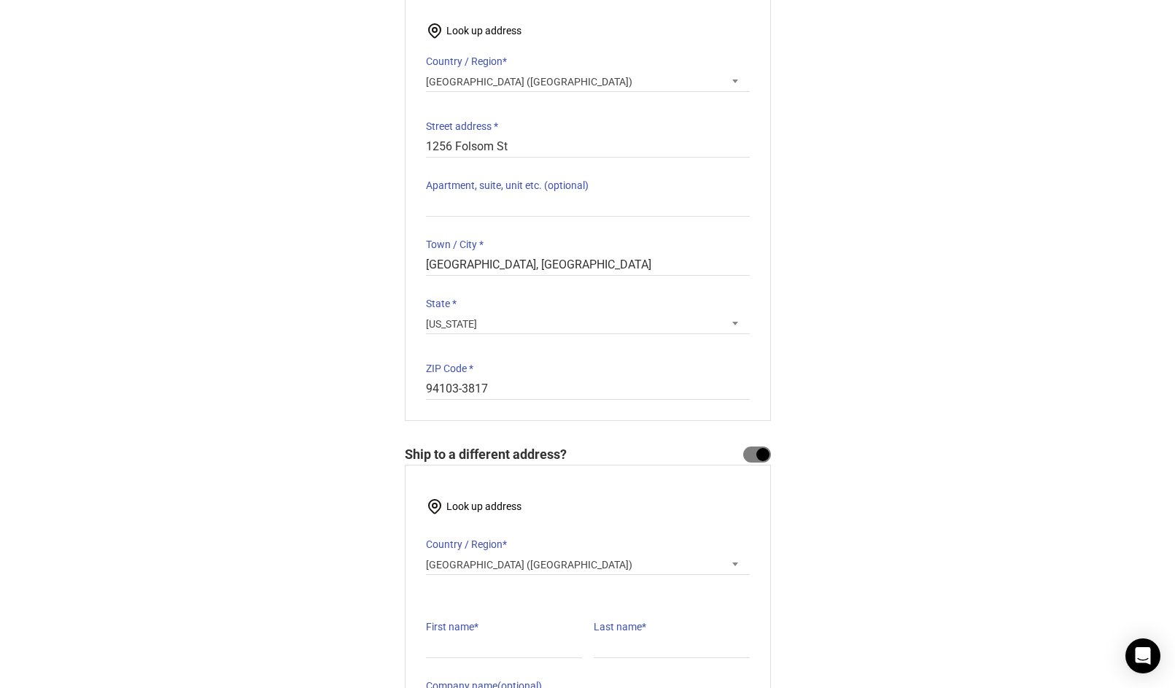
select select "NV"
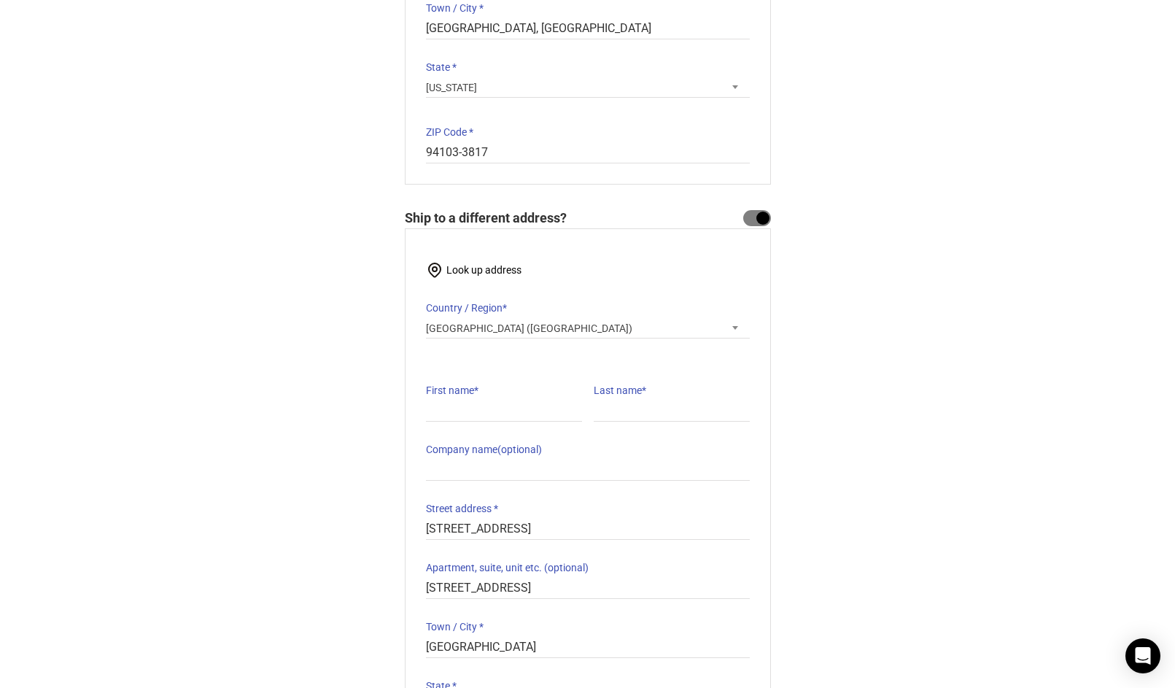
scroll to position [456, 0]
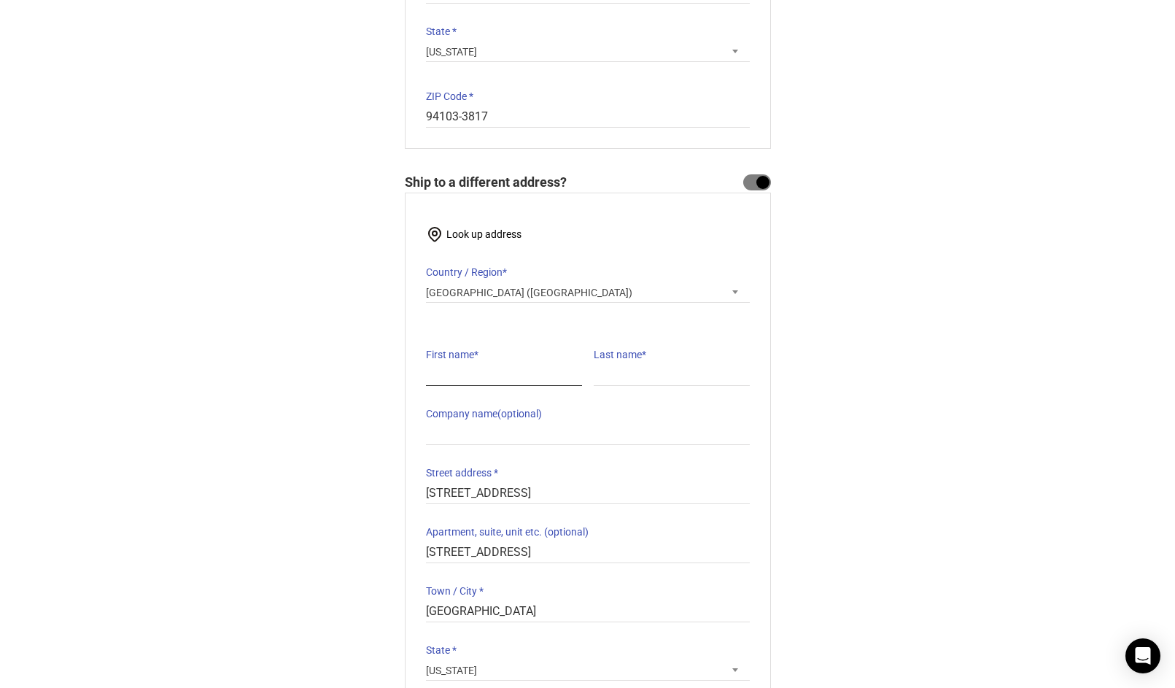
click at [519, 374] on input "First name *" at bounding box center [504, 375] width 156 height 21
type input "Ran"
click at [629, 378] on input "Last name *" at bounding box center [671, 375] width 156 height 21
type input "Ma"
click at [819, 472] on div "@import url(//fonts.googleapis.com/css?family=Google+Sans_old:500) •••••• Expre…" at bounding box center [587, 285] width 1175 height 1219
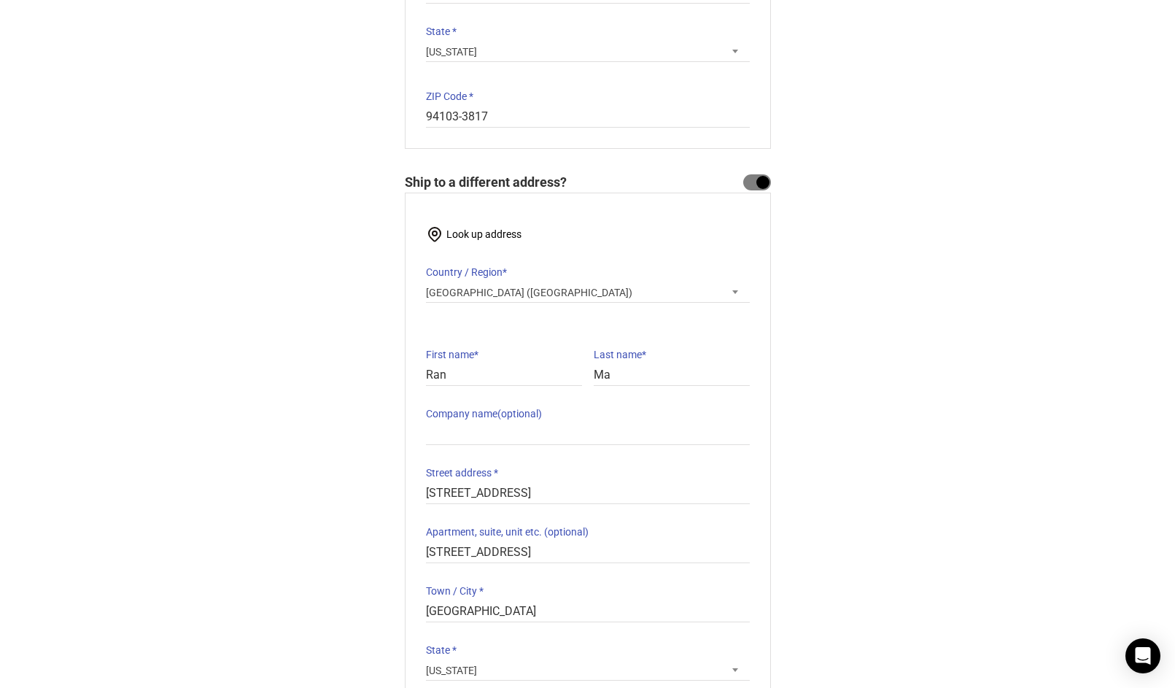
scroll to position [780, 0]
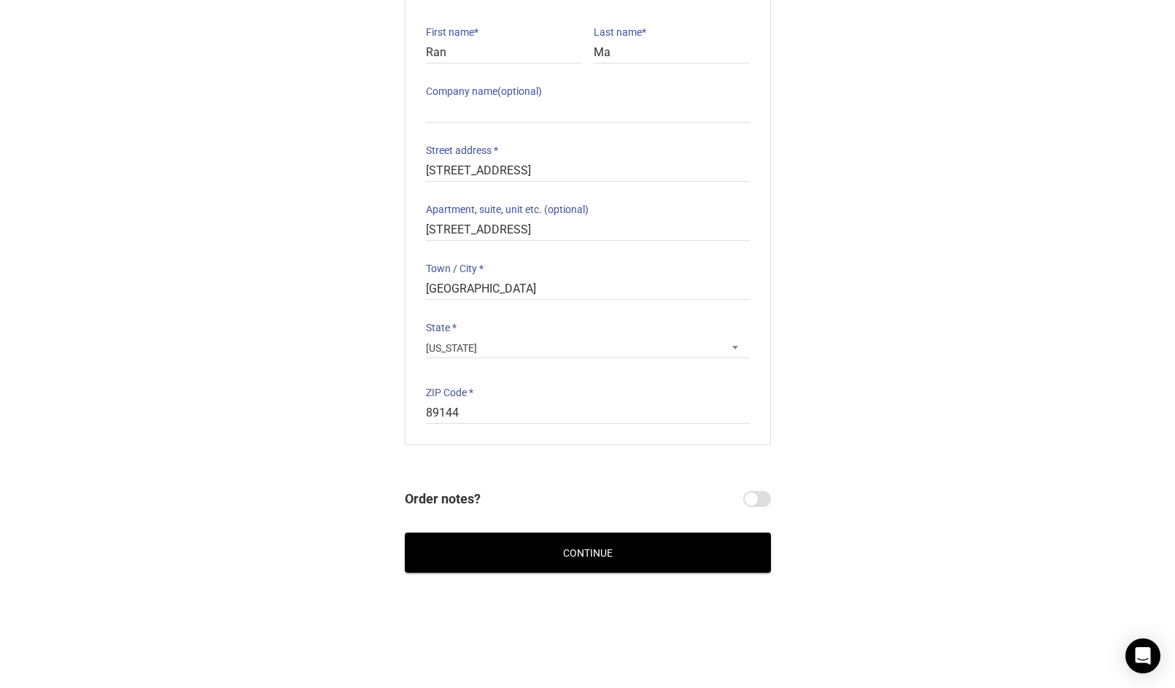
click at [674, 546] on button "Continue" at bounding box center [588, 552] width 366 height 40
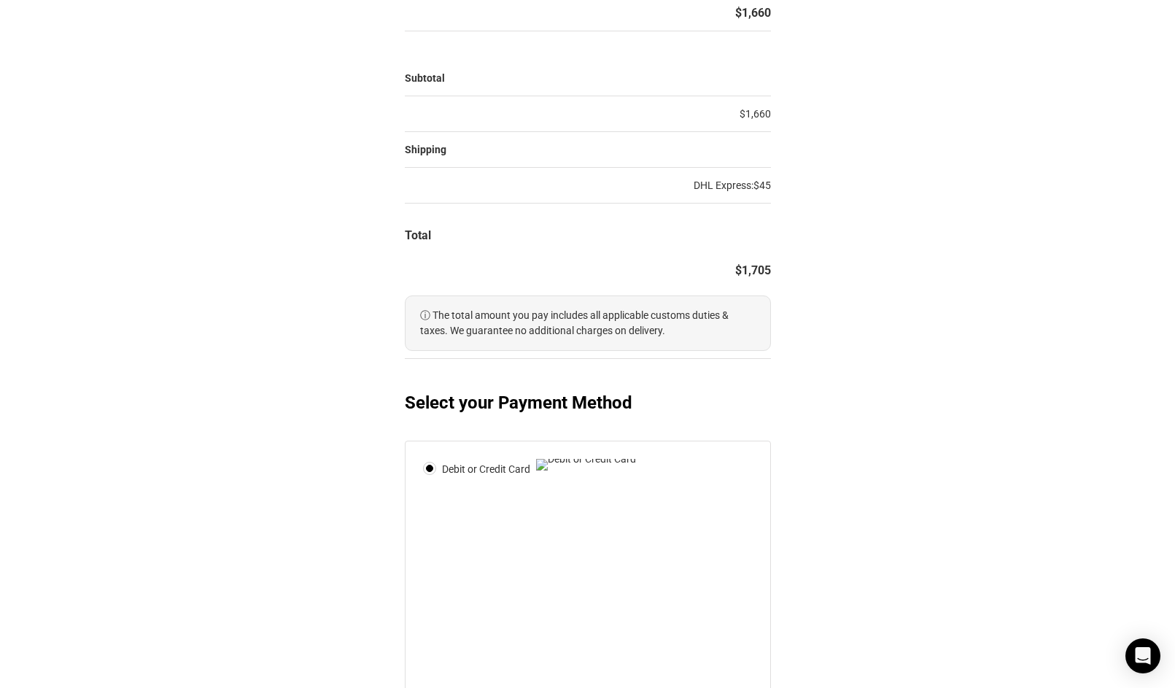
scroll to position [325, 0]
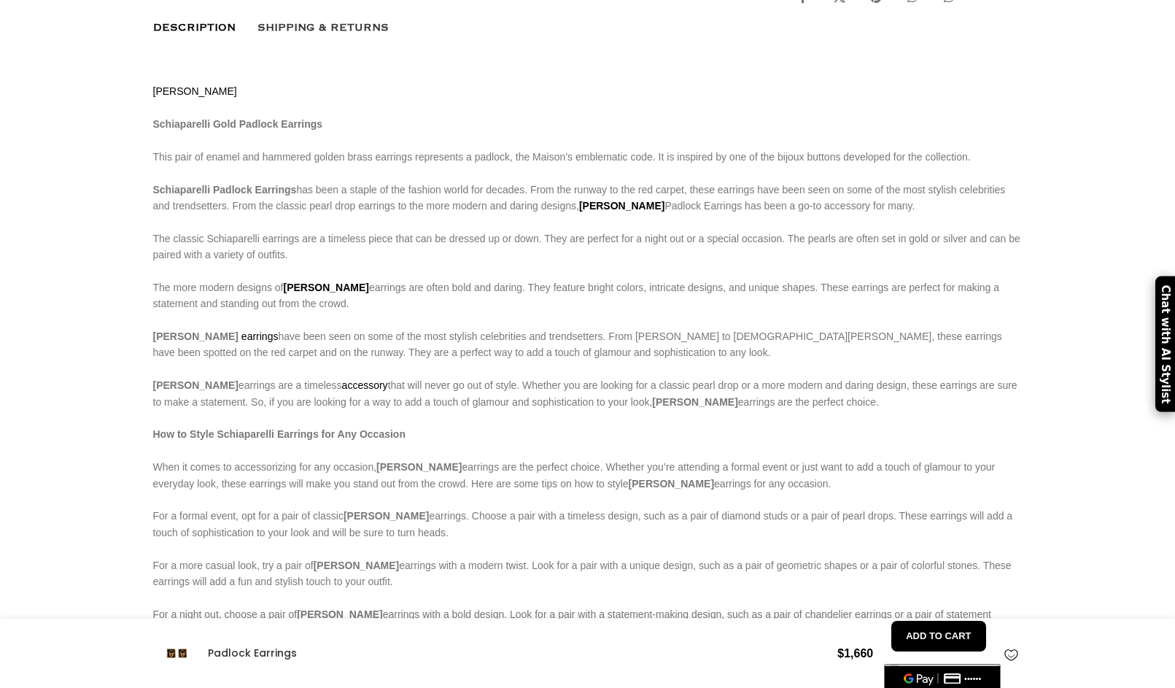
scroll to position [972, 0]
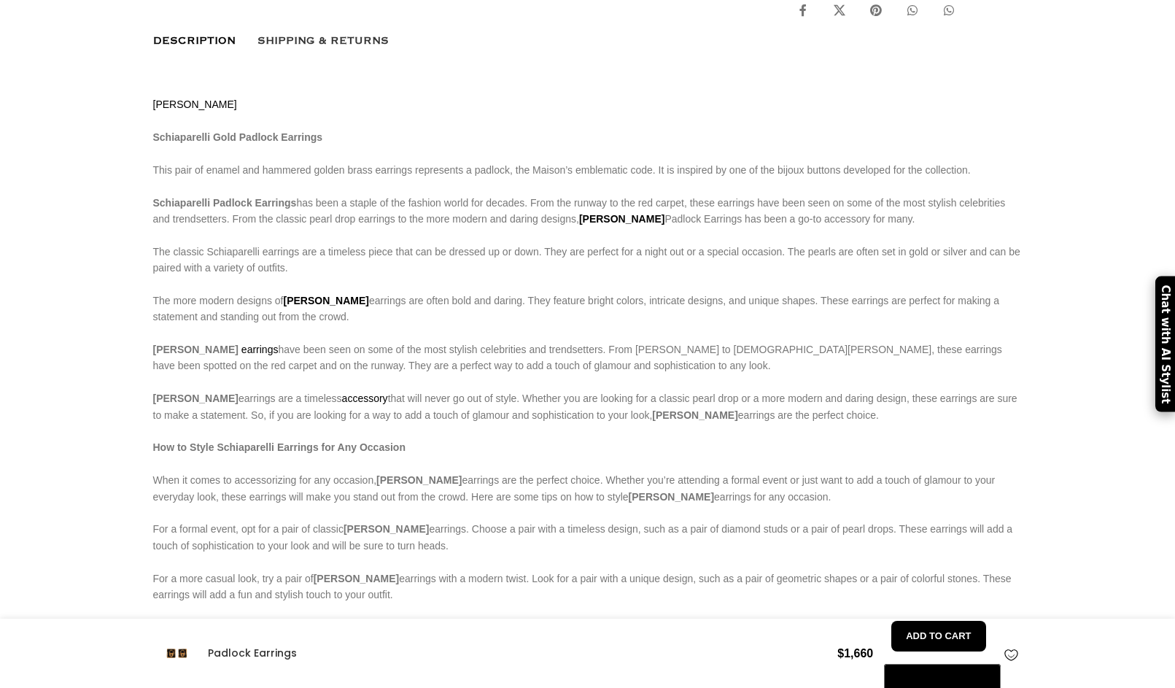
click at [339, 49] on span "Shipping & Returns" at bounding box center [322, 41] width 131 height 16
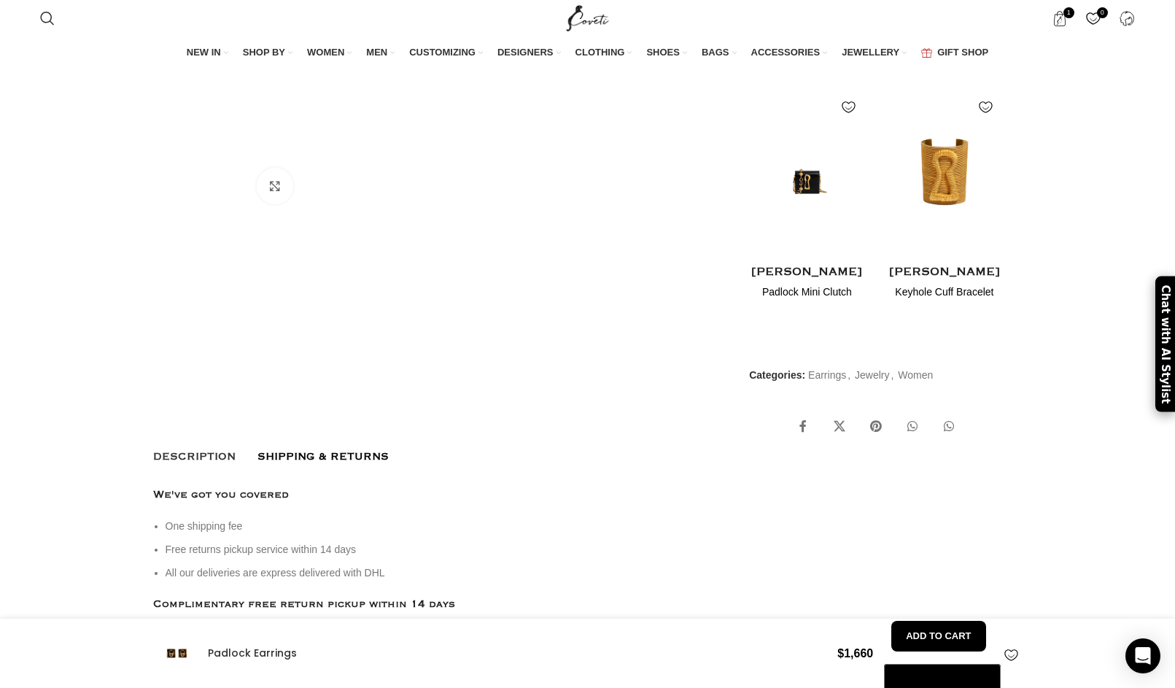
scroll to position [775, 0]
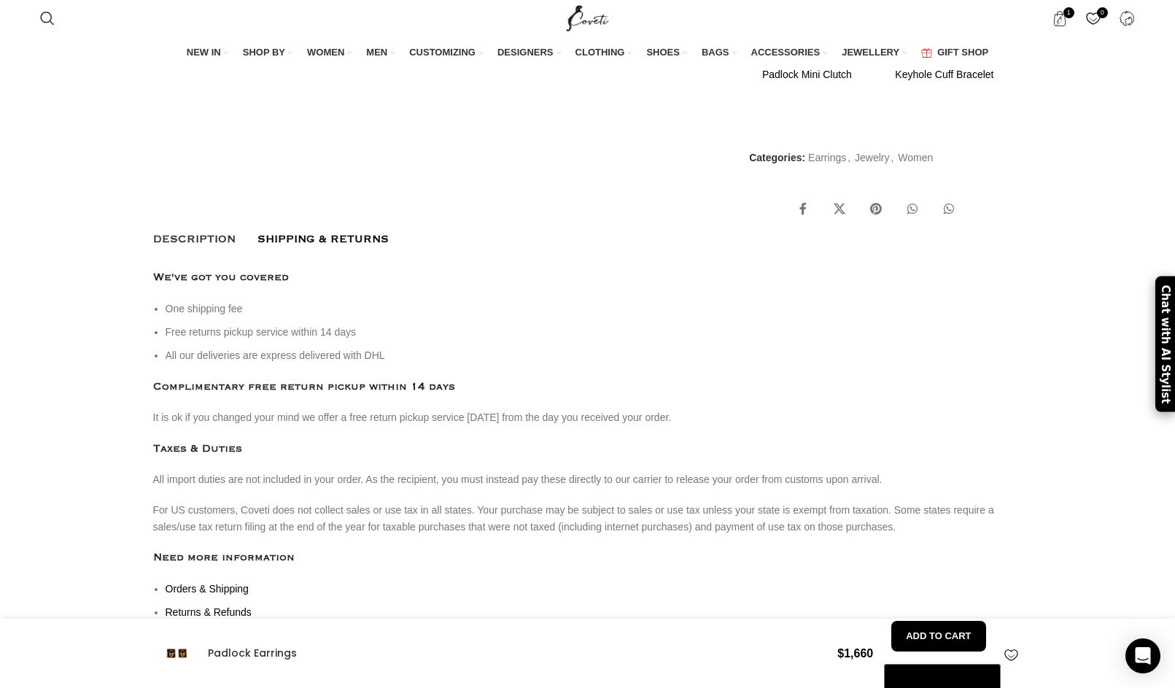
click at [246, 316] on li "One shipping fee" at bounding box center [594, 308] width 857 height 16
click at [315, 340] on li "Free returns pickup service within 14 days" at bounding box center [594, 332] width 857 height 16
drag, startPoint x: 234, startPoint y: 371, endPoint x: 404, endPoint y: 370, distance: 169.9
click at [404, 363] on li "All our deliveries are express delivered with DHL" at bounding box center [594, 355] width 857 height 16
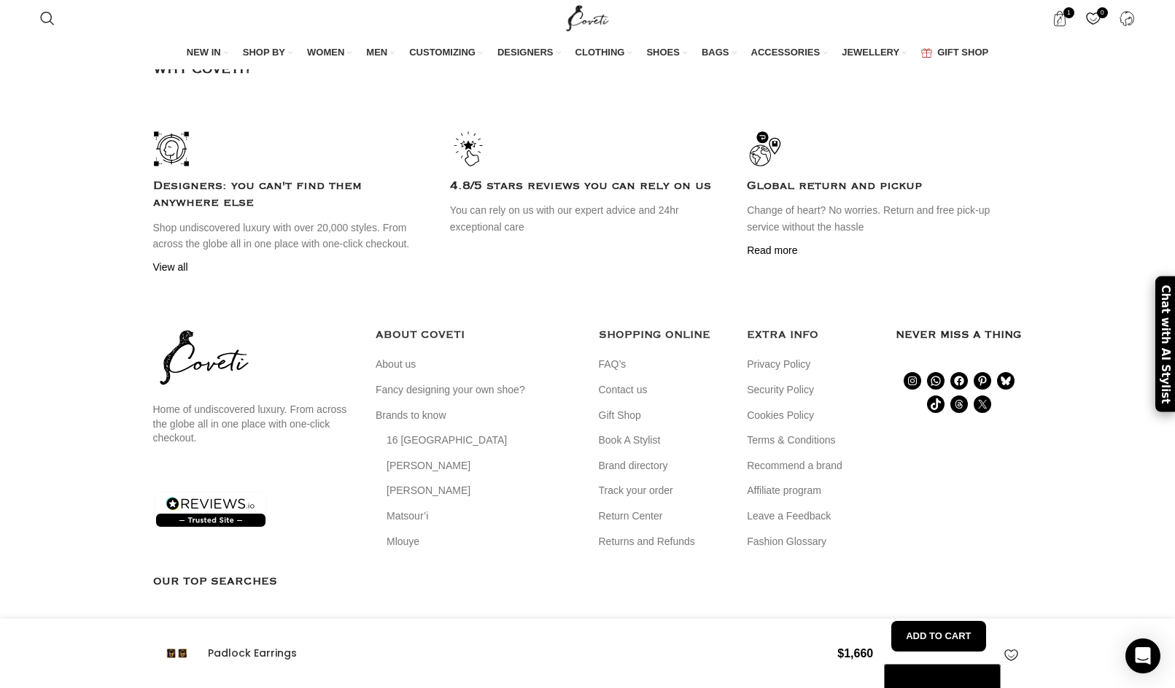
scroll to position [0, 767]
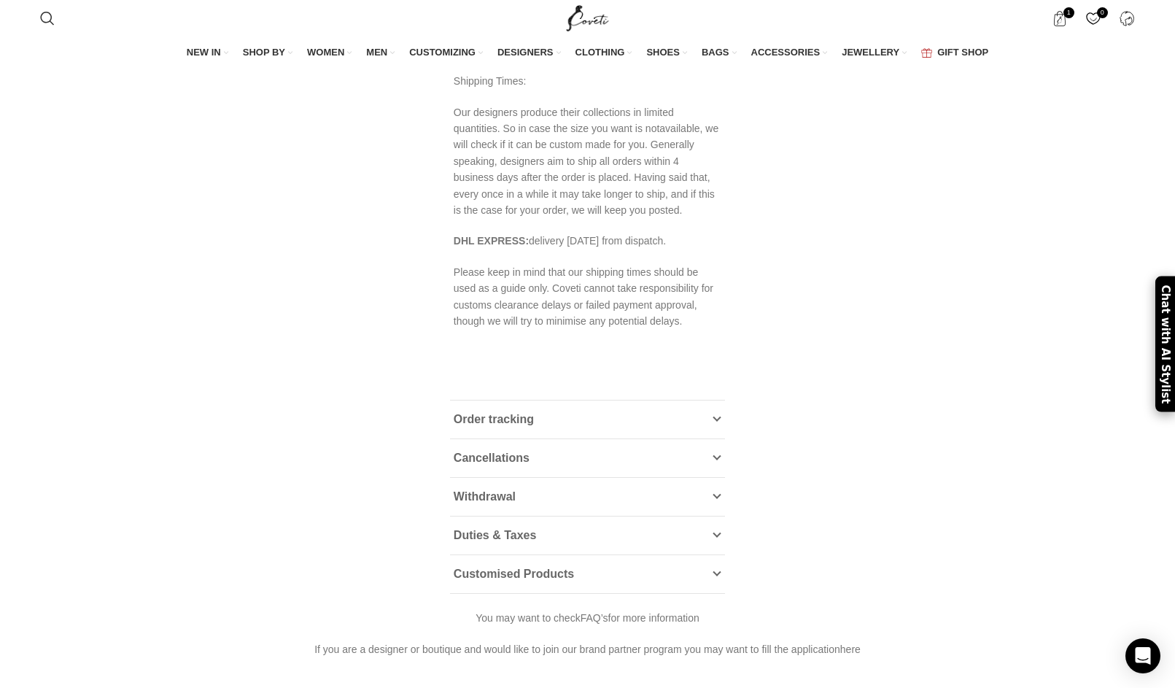
scroll to position [326, 0]
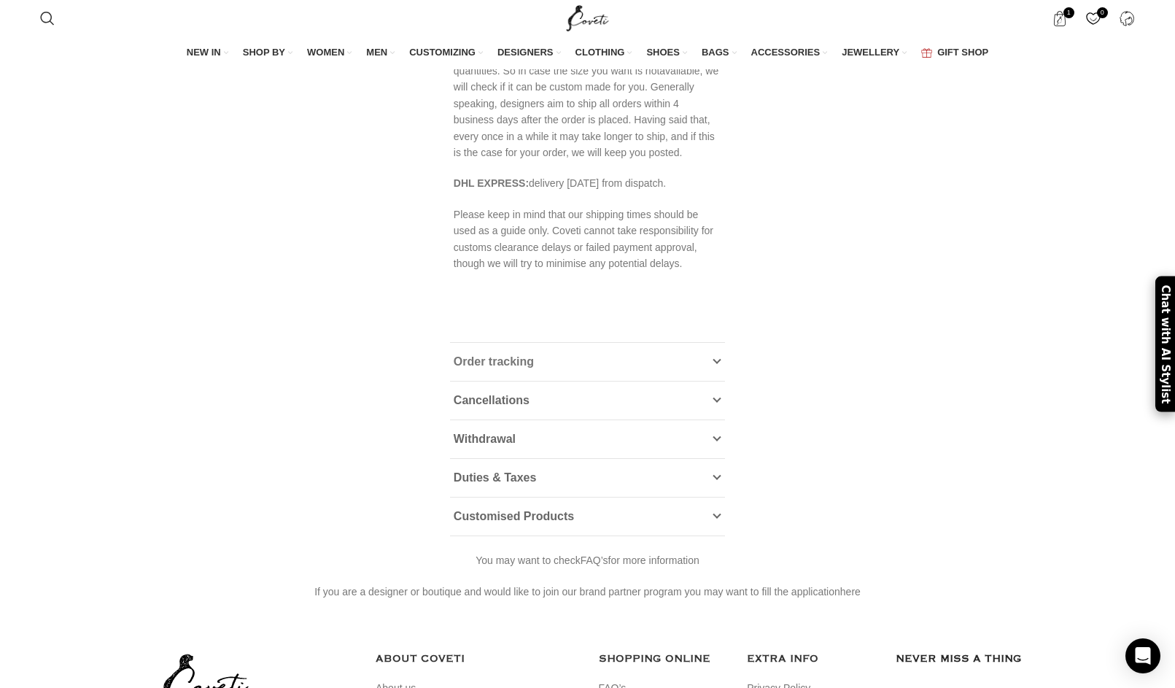
click at [605, 381] on link "Order tracking" at bounding box center [587, 362] width 275 height 38
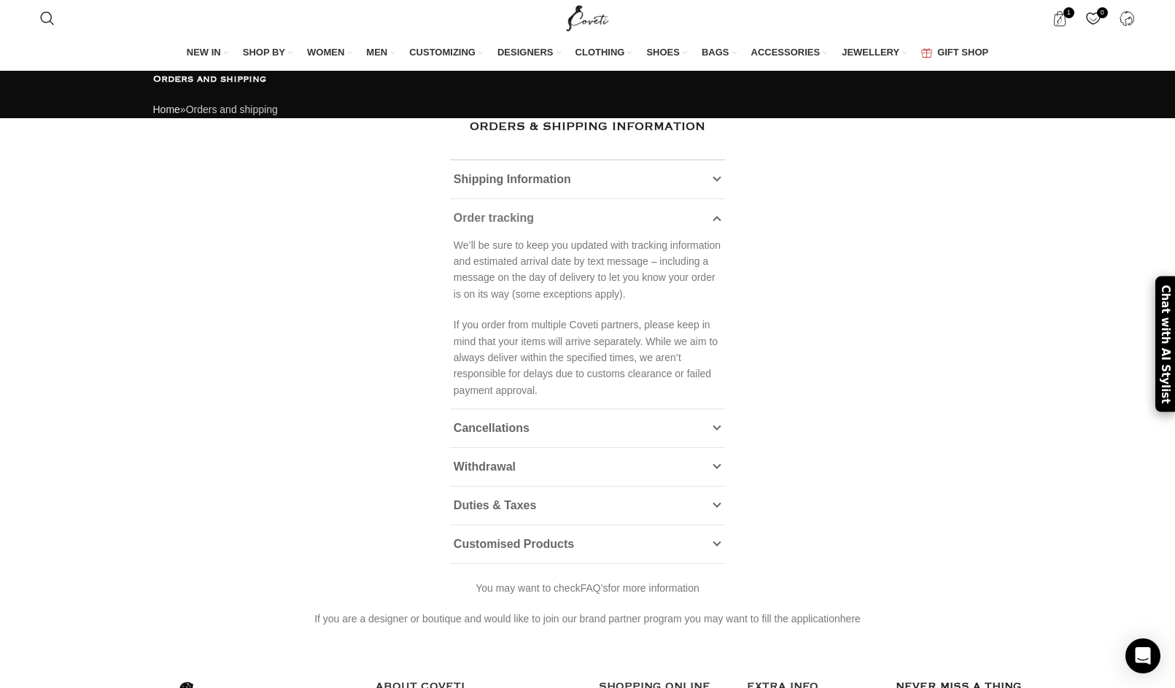
click at [636, 237] on link "Order tracking" at bounding box center [587, 218] width 275 height 38
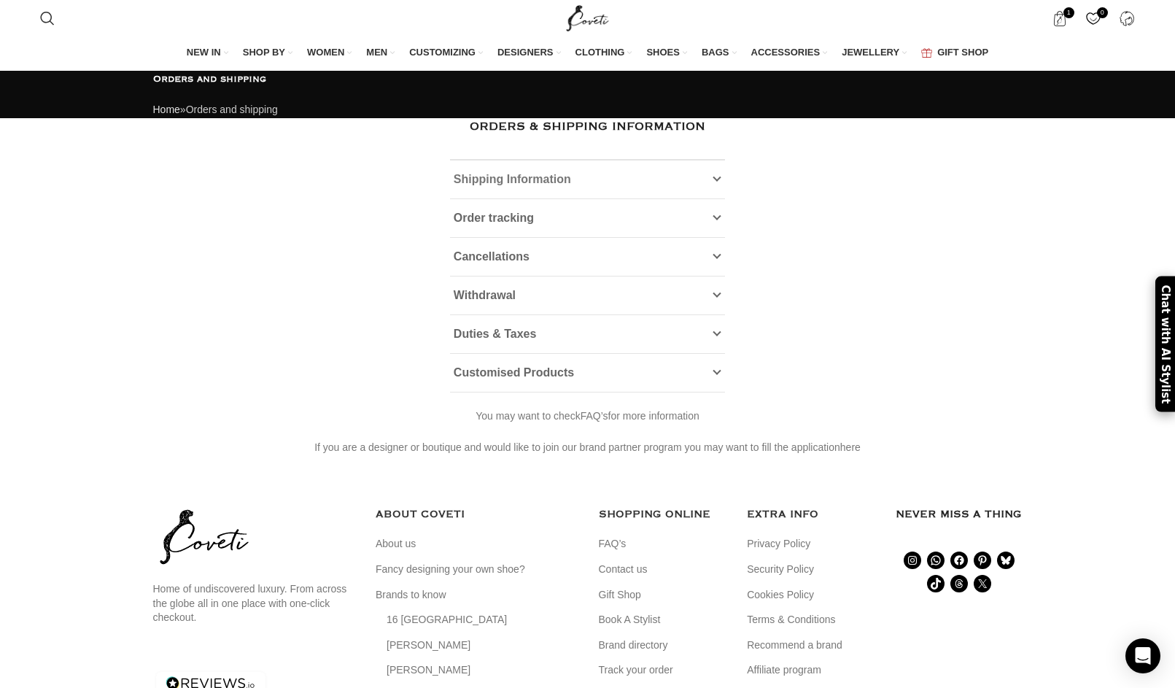
click at [637, 198] on link "Shipping Information" at bounding box center [587, 179] width 275 height 38
